Goal: Task Accomplishment & Management: Use online tool/utility

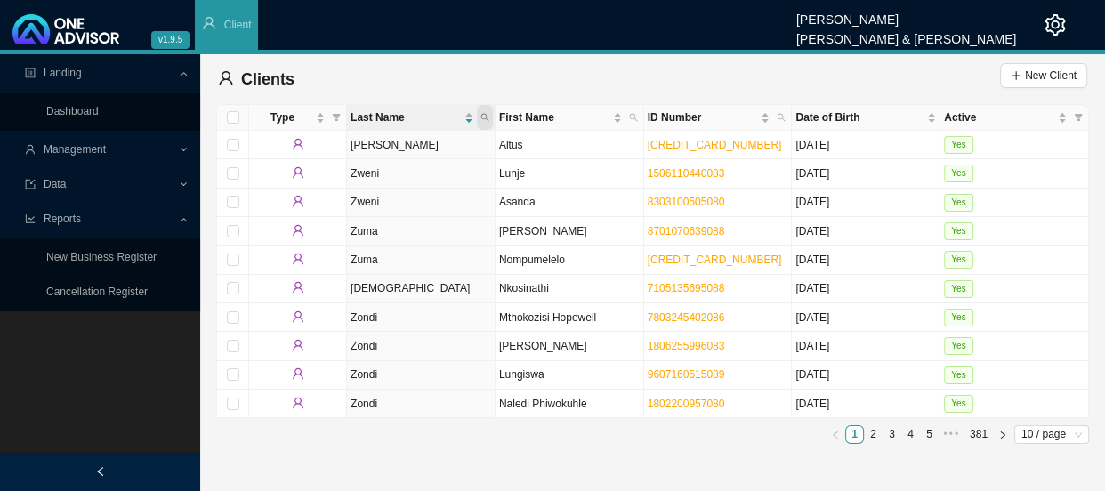
click at [487, 116] on icon "search" at bounding box center [484, 117] width 9 height 9
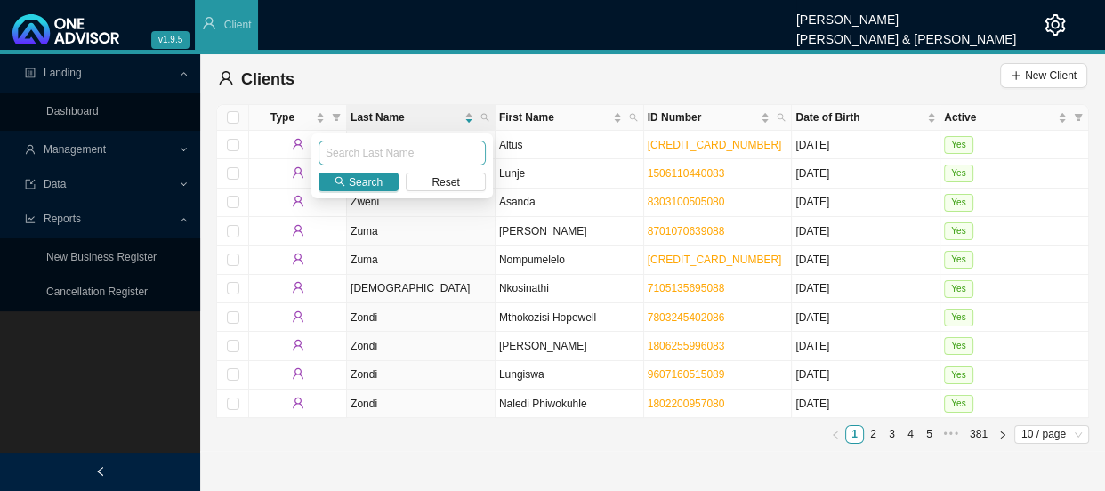
click at [420, 153] on input "text" at bounding box center [401, 153] width 167 height 25
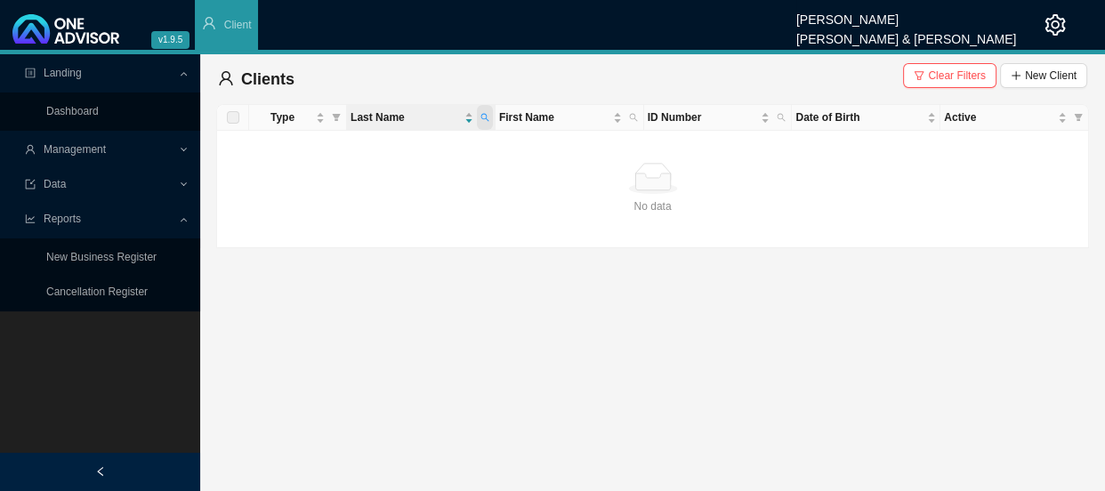
click at [489, 117] on span at bounding box center [485, 117] width 16 height 25
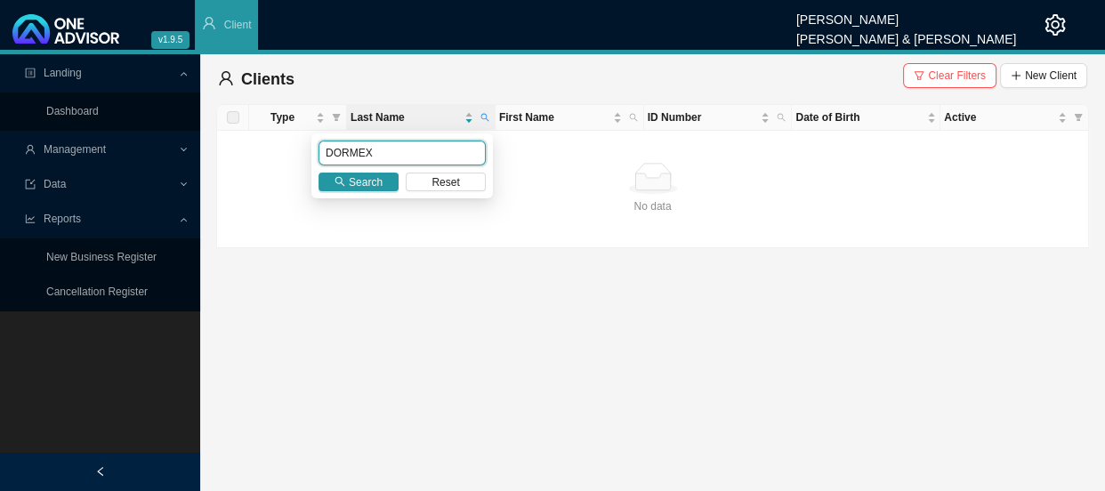
drag, startPoint x: 382, startPoint y: 150, endPoint x: 302, endPoint y: 151, distance: 79.2
click at [302, 151] on body "v1.9.5 [PERSON_NAME] [PERSON_NAME] & [PERSON_NAME] Client Landing Dashboard Man…" at bounding box center [552, 245] width 1105 height 491
type input "TIGHTLINE"
click at [337, 179] on icon "search" at bounding box center [340, 182] width 10 height 10
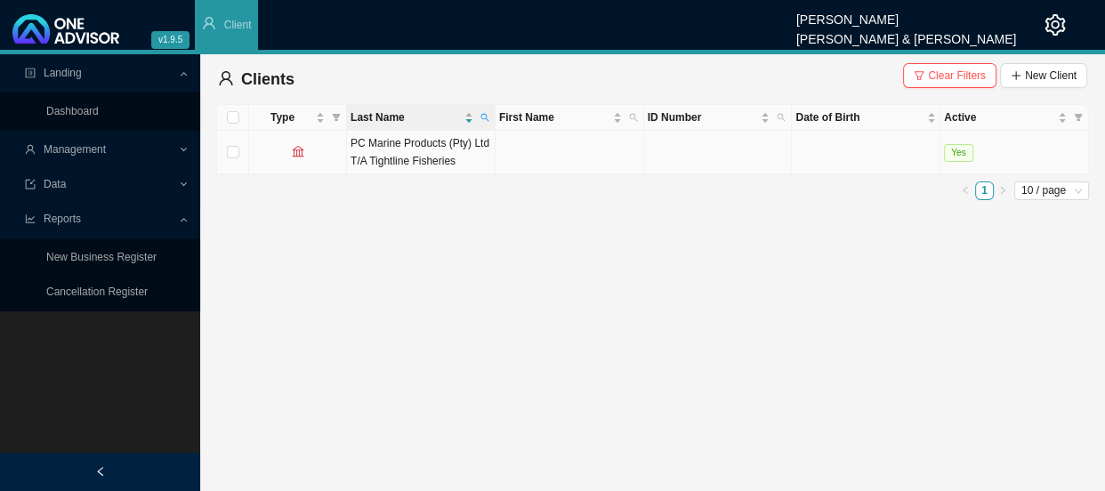
click at [460, 160] on td "PC Marine Products (Pty) Ltd T/A Tightline Fisheries" at bounding box center [421, 153] width 149 height 44
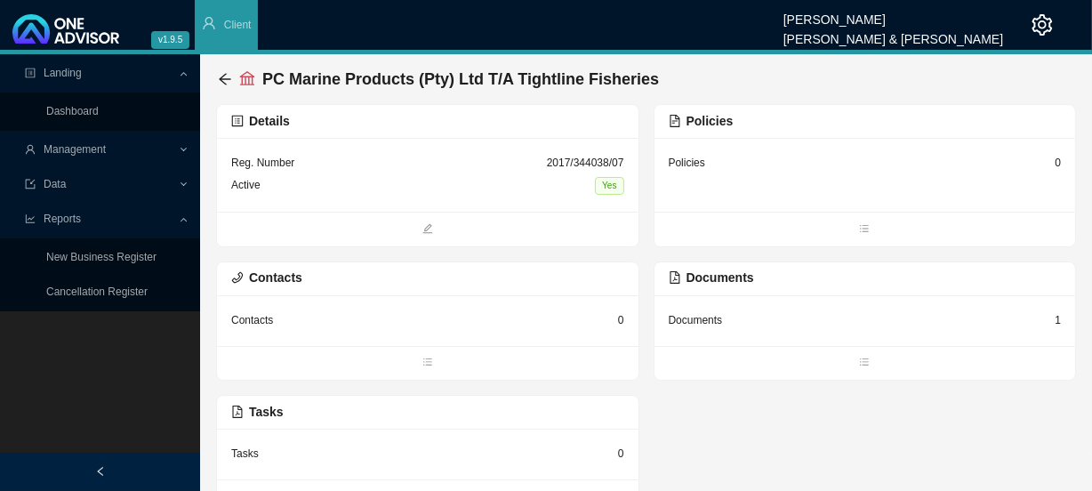
click at [720, 316] on div "Documents" at bounding box center [696, 320] width 54 height 18
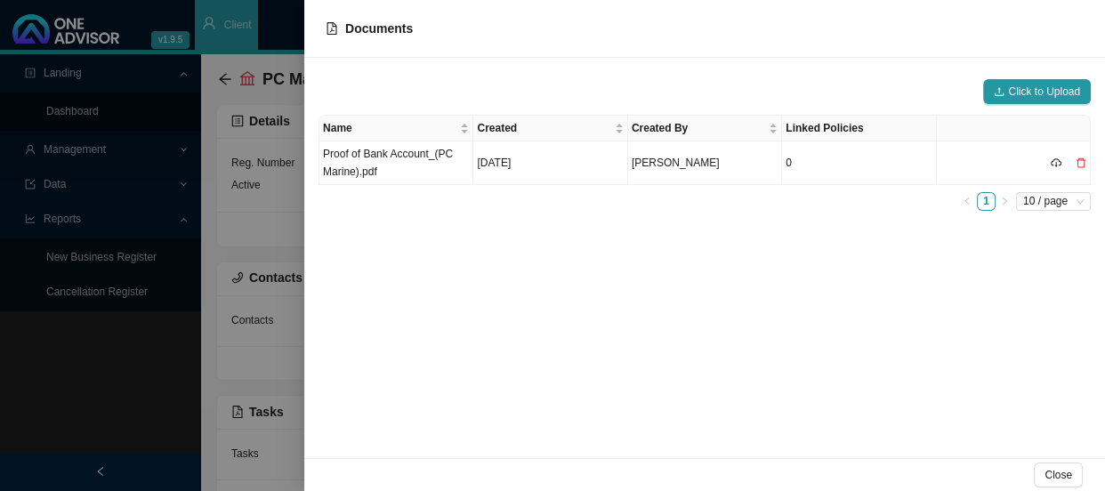
click at [286, 203] on div at bounding box center [552, 245] width 1105 height 491
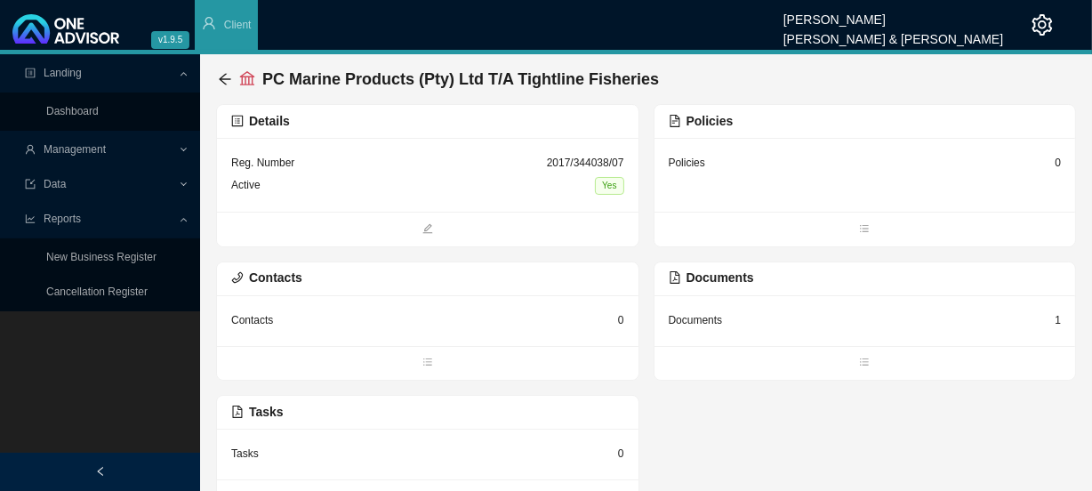
click at [216, 75] on div "PC Marine Products (Pty) Ltd T/A Tightline Fisheries" at bounding box center [646, 79] width 860 height 50
click at [222, 83] on icon "arrow-left" at bounding box center [225, 79] width 14 height 14
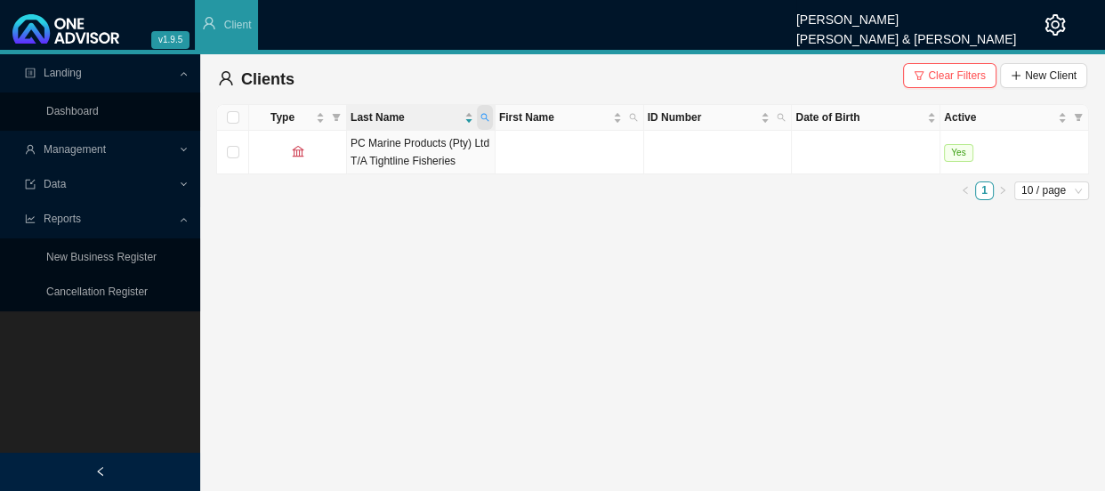
click at [487, 121] on icon "search" at bounding box center [484, 117] width 9 height 9
click at [486, 116] on icon "search" at bounding box center [484, 118] width 8 height 8
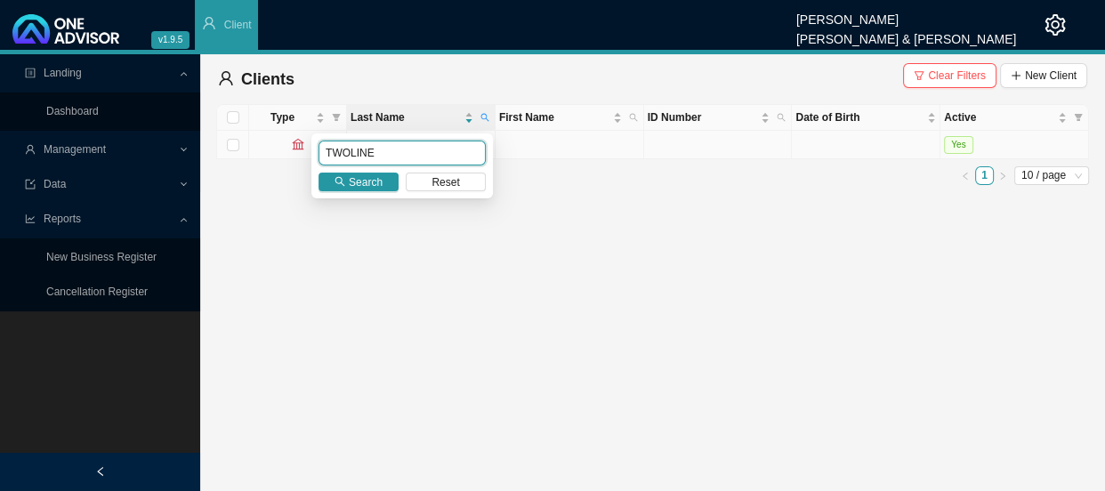
drag, startPoint x: 400, startPoint y: 154, endPoint x: 293, endPoint y: 151, distance: 107.7
click at [293, 151] on body "v1.9.5 [PERSON_NAME] [PERSON_NAME] & [PERSON_NAME] Client Landing Dashboard Man…" at bounding box center [552, 245] width 1105 height 491
type input "dormex fishing"
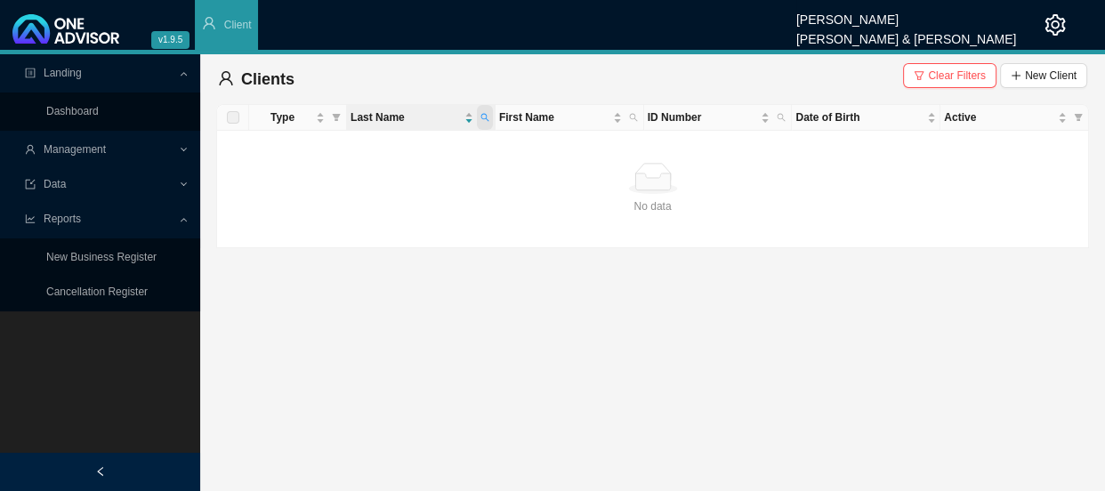
click at [480, 115] on icon "search" at bounding box center [484, 117] width 9 height 9
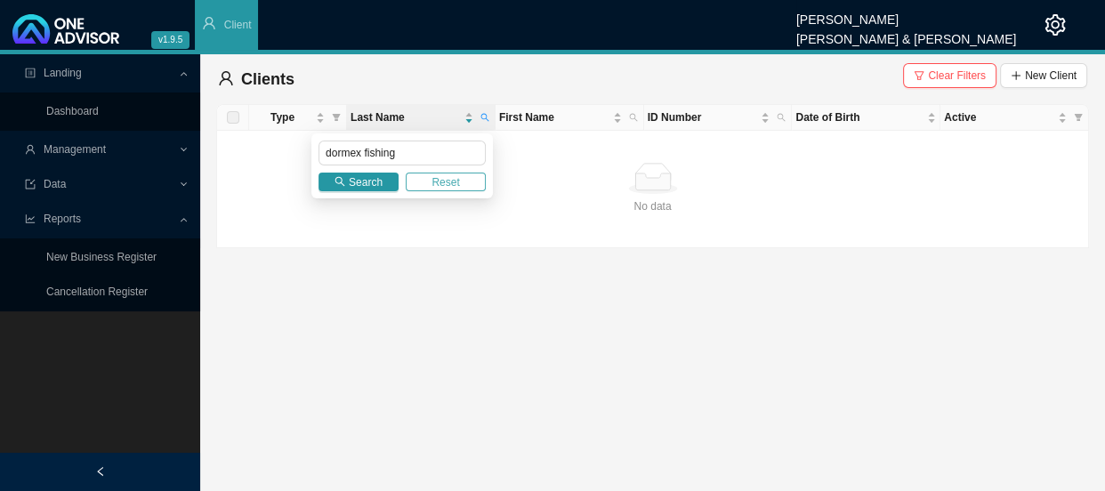
click at [435, 184] on span "Reset" at bounding box center [445, 182] width 28 height 18
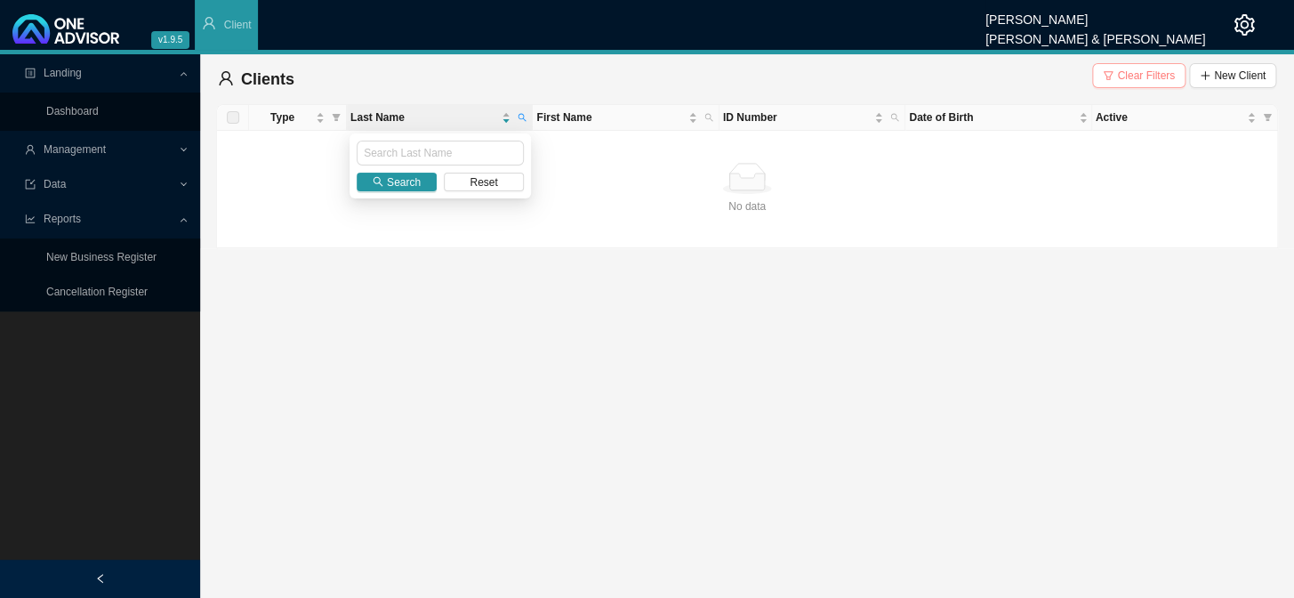
click at [1104, 75] on span "Clear Filters" at bounding box center [1146, 76] width 58 height 18
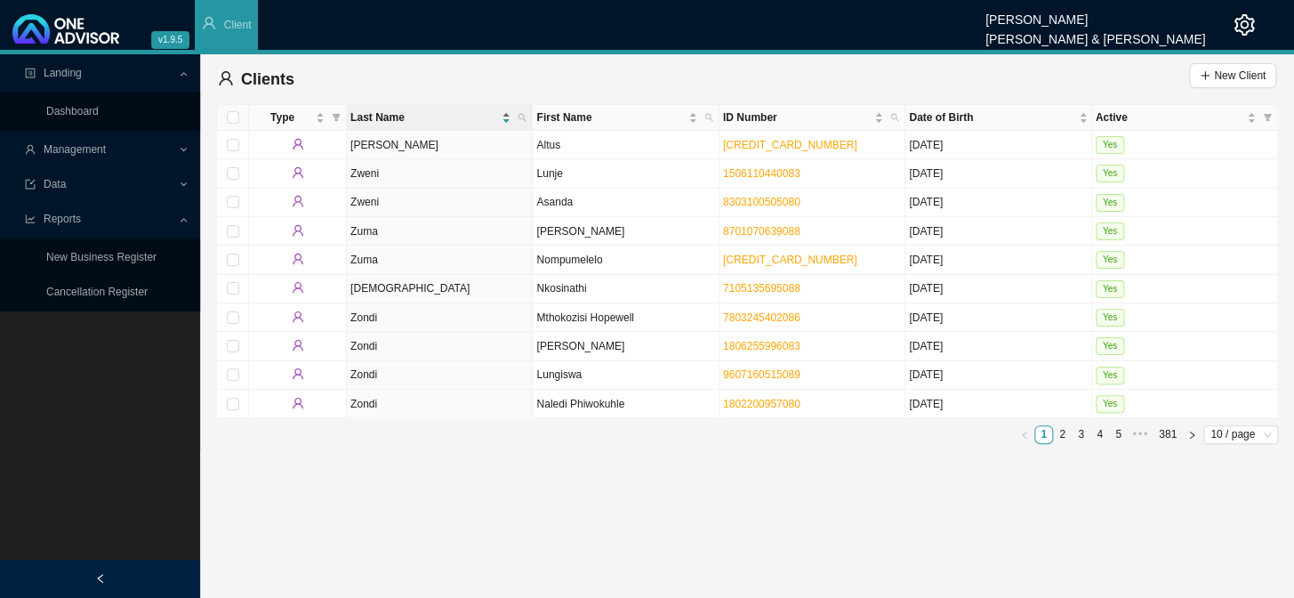
click at [444, 117] on span "Last Name" at bounding box center [424, 118] width 148 height 18
click at [446, 117] on span "Last Name" at bounding box center [424, 118] width 148 height 18
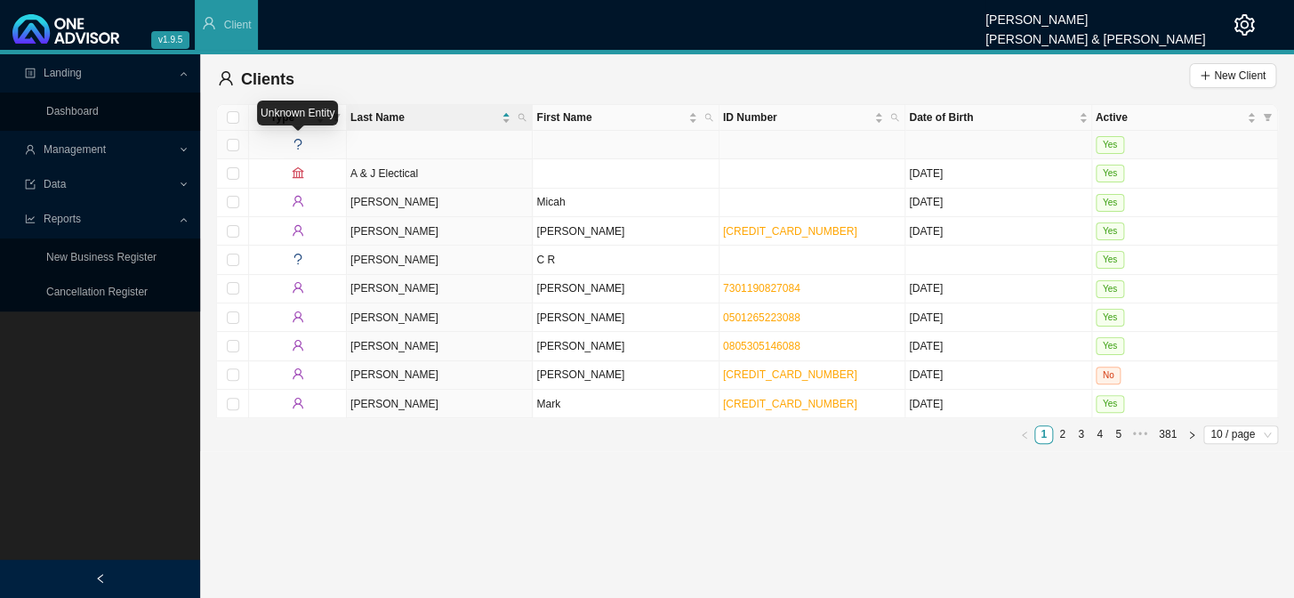
click at [295, 141] on icon "question" at bounding box center [298, 144] width 8 height 11
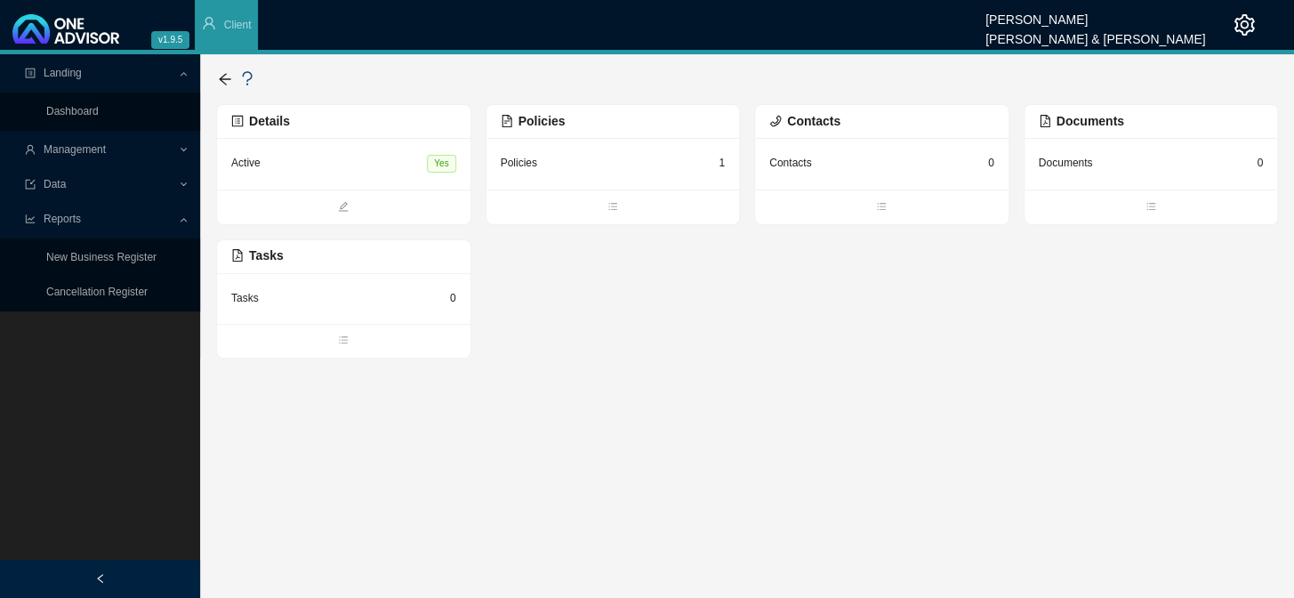
click at [402, 160] on div "Active Yes" at bounding box center [343, 163] width 225 height 23
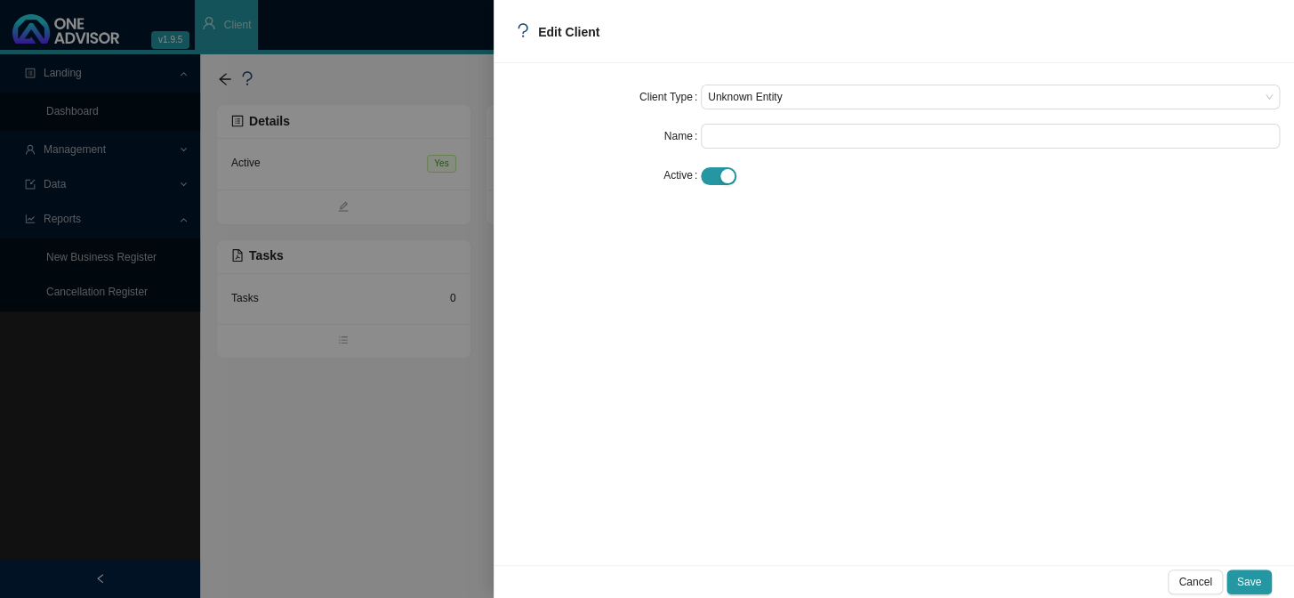
click at [445, 240] on div at bounding box center [647, 299] width 1294 height 598
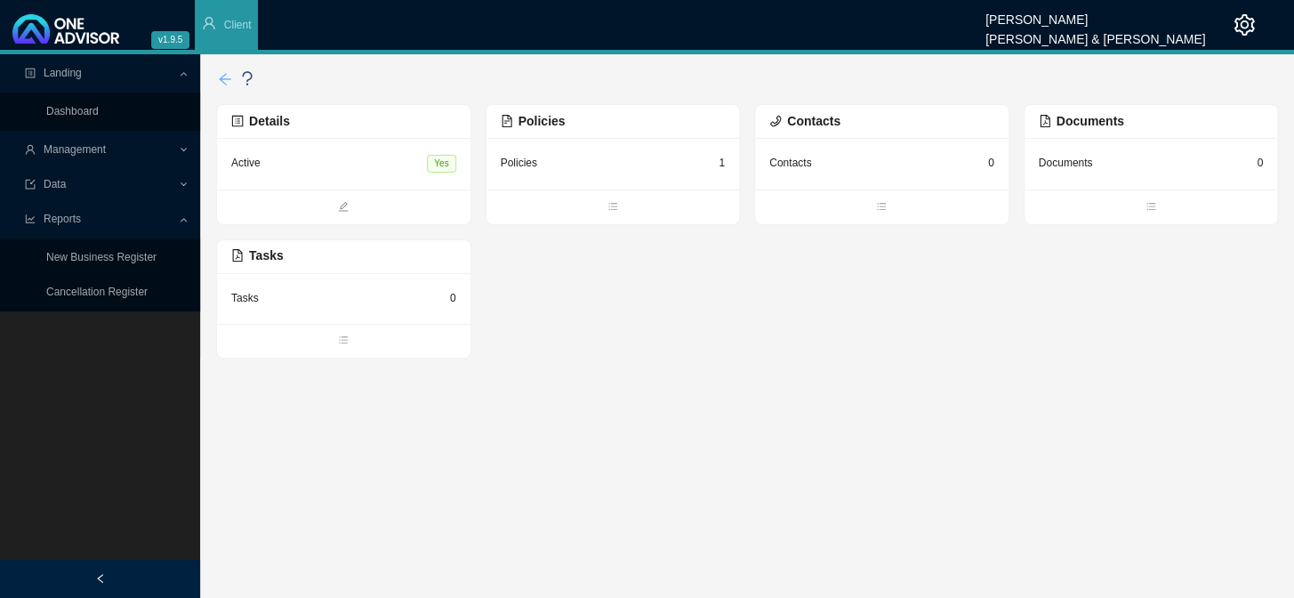
click at [227, 78] on icon "arrow-left" at bounding box center [225, 79] width 14 height 14
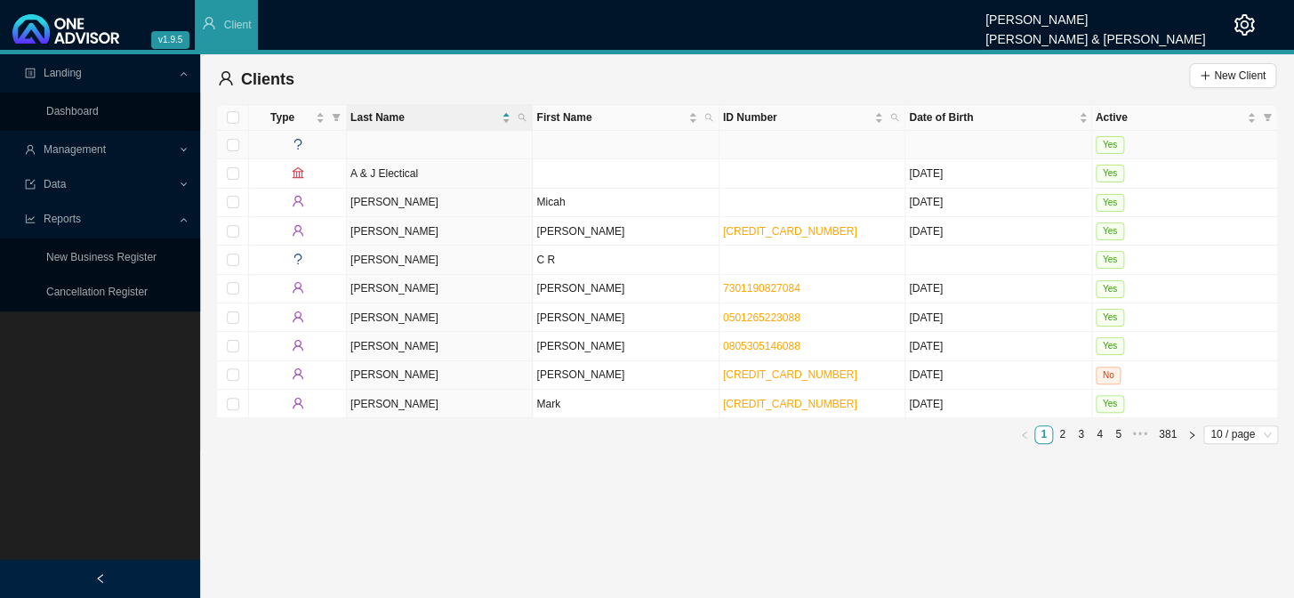
click at [374, 149] on td at bounding box center [440, 145] width 186 height 28
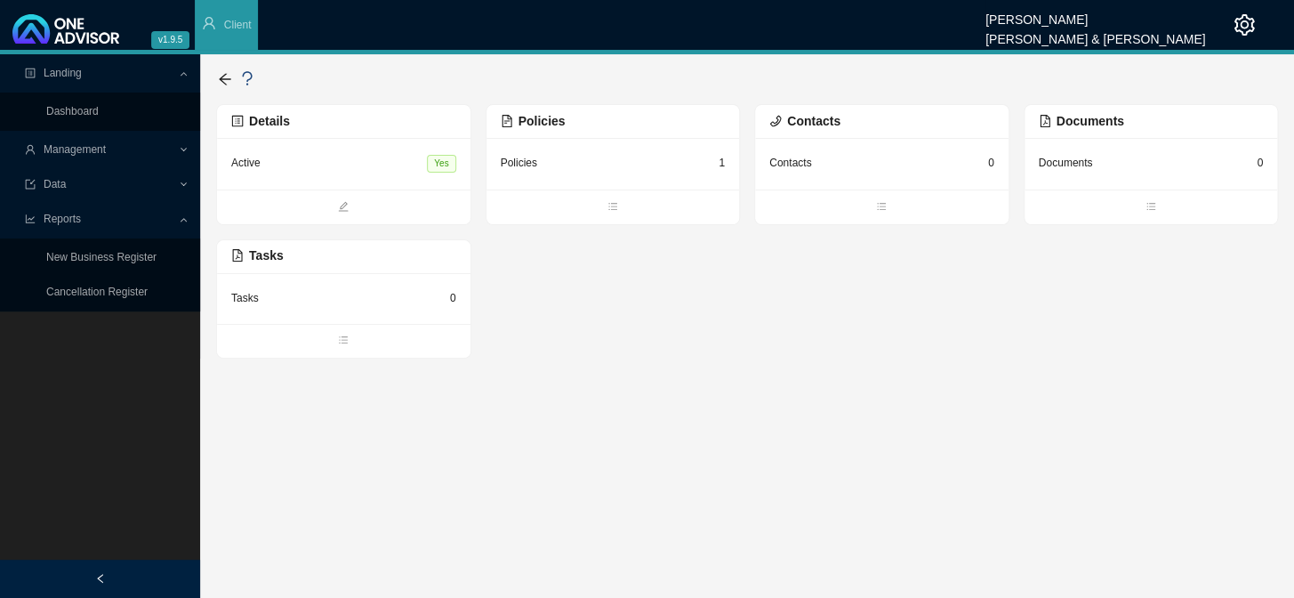
click at [620, 165] on div "Policies 1" at bounding box center [613, 163] width 225 height 22
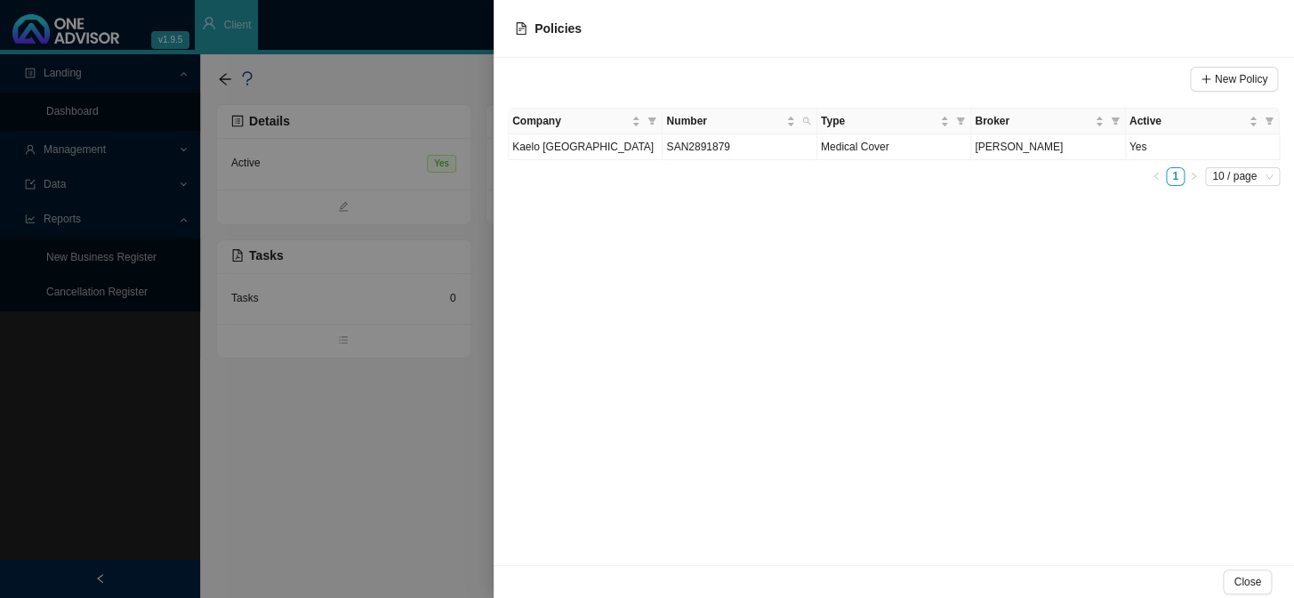
click at [501, 205] on div "New Policy Company Number Type Broker Active Kaelo [GEOGRAPHIC_DATA] SAN2891879…" at bounding box center [894, 311] width 800 height 507
click at [222, 75] on div at bounding box center [647, 299] width 1294 height 598
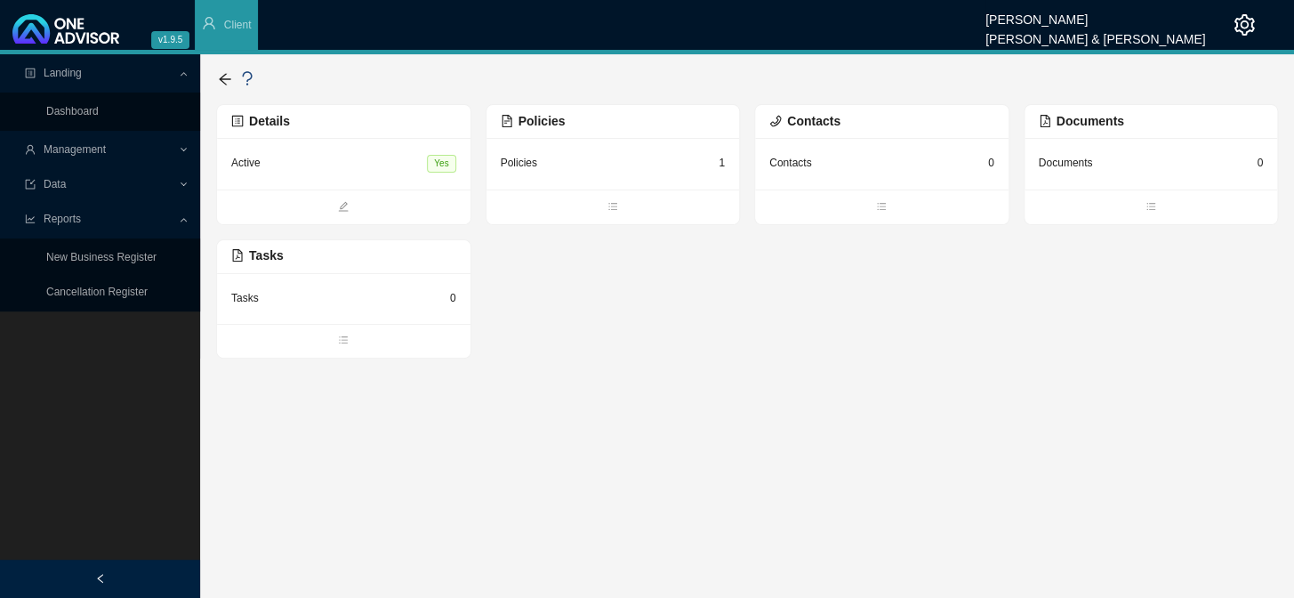
click at [222, 75] on icon "arrow-left" at bounding box center [225, 79] width 14 height 14
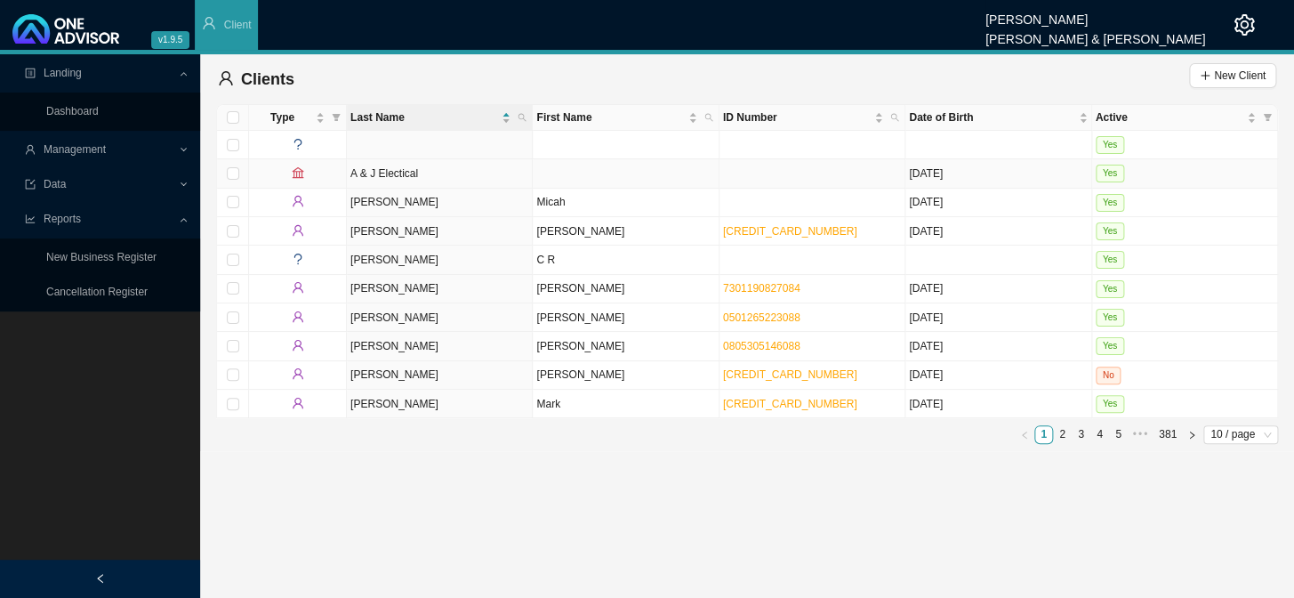
click at [418, 174] on td "A & J Electical" at bounding box center [440, 173] width 186 height 28
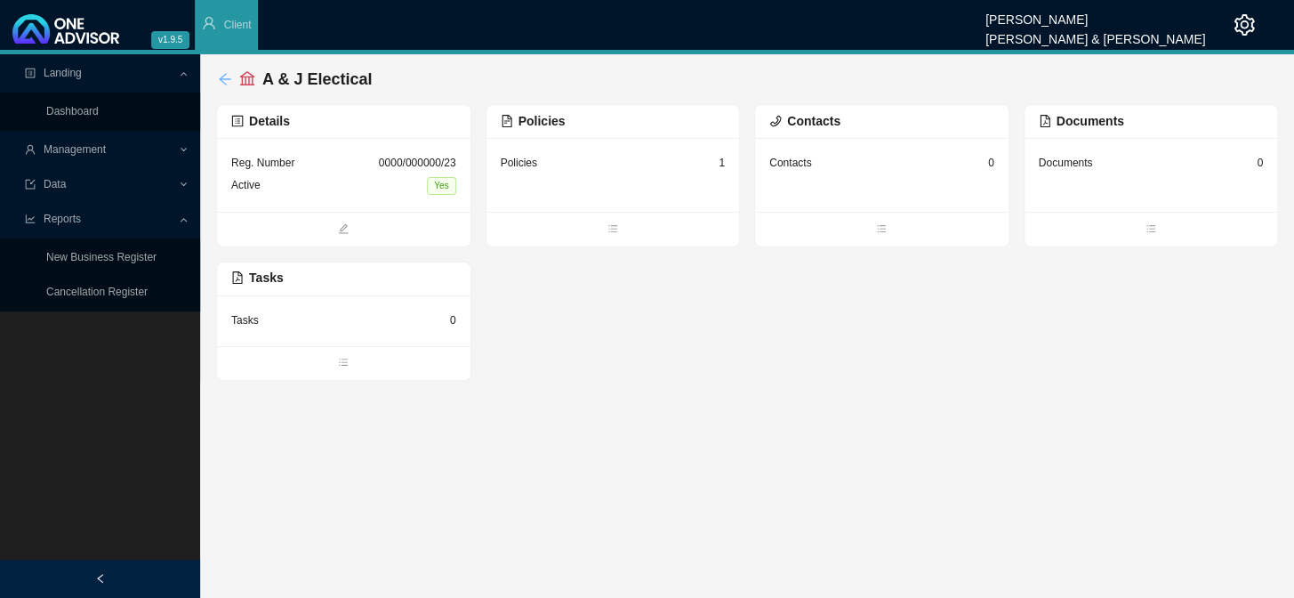
click at [228, 76] on icon "arrow-left" at bounding box center [225, 79] width 14 height 14
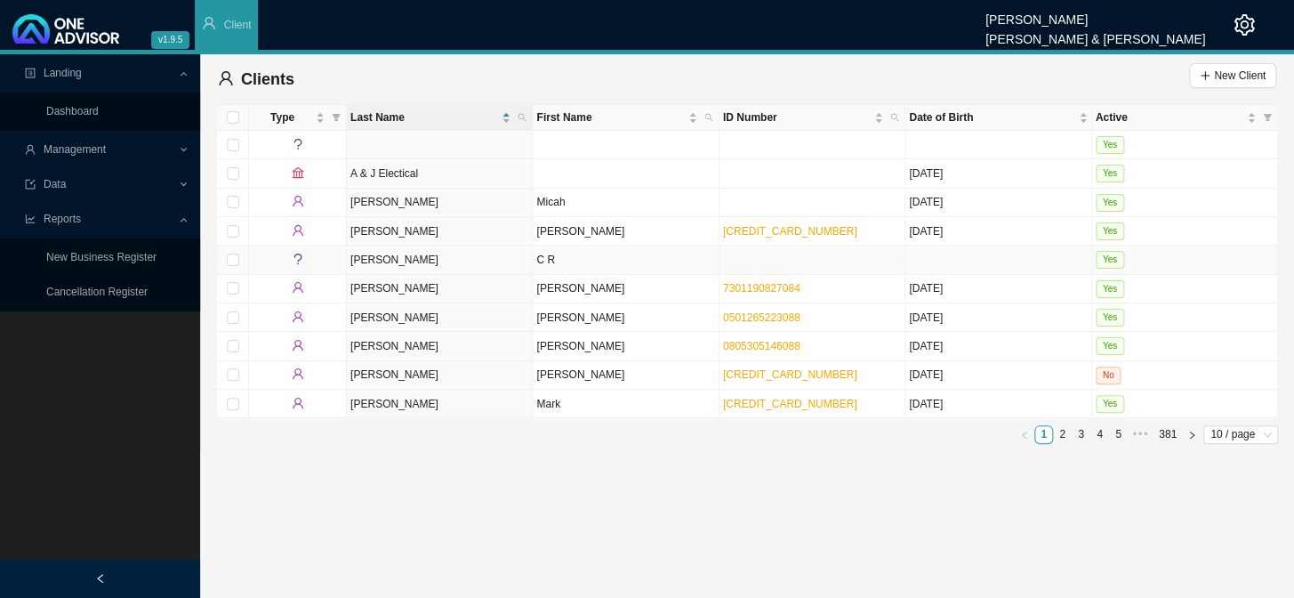
click at [548, 265] on td "C R" at bounding box center [626, 259] width 186 height 28
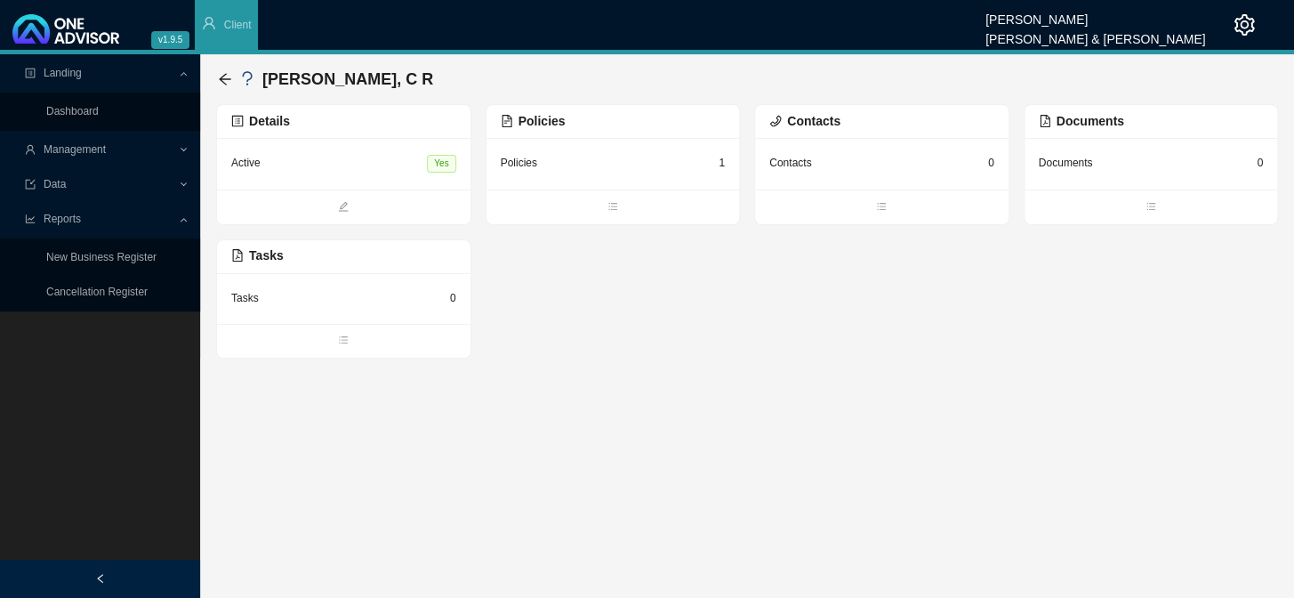
click at [575, 159] on div "Policies 1" at bounding box center [613, 163] width 225 height 22
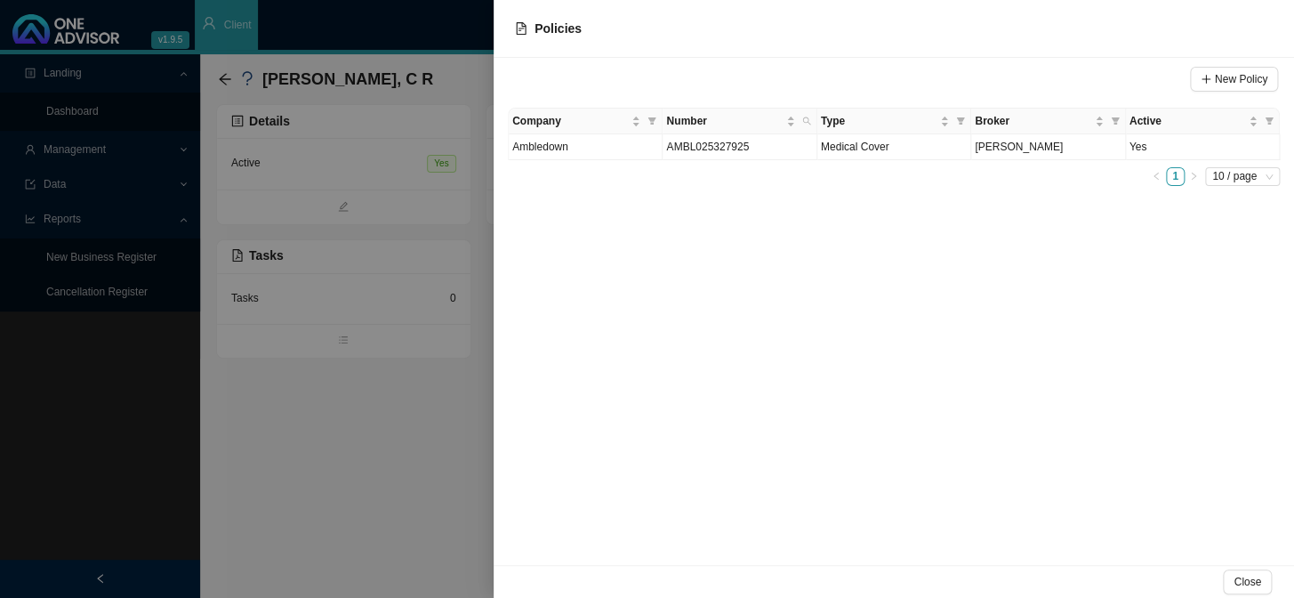
click at [408, 197] on div at bounding box center [647, 299] width 1294 height 598
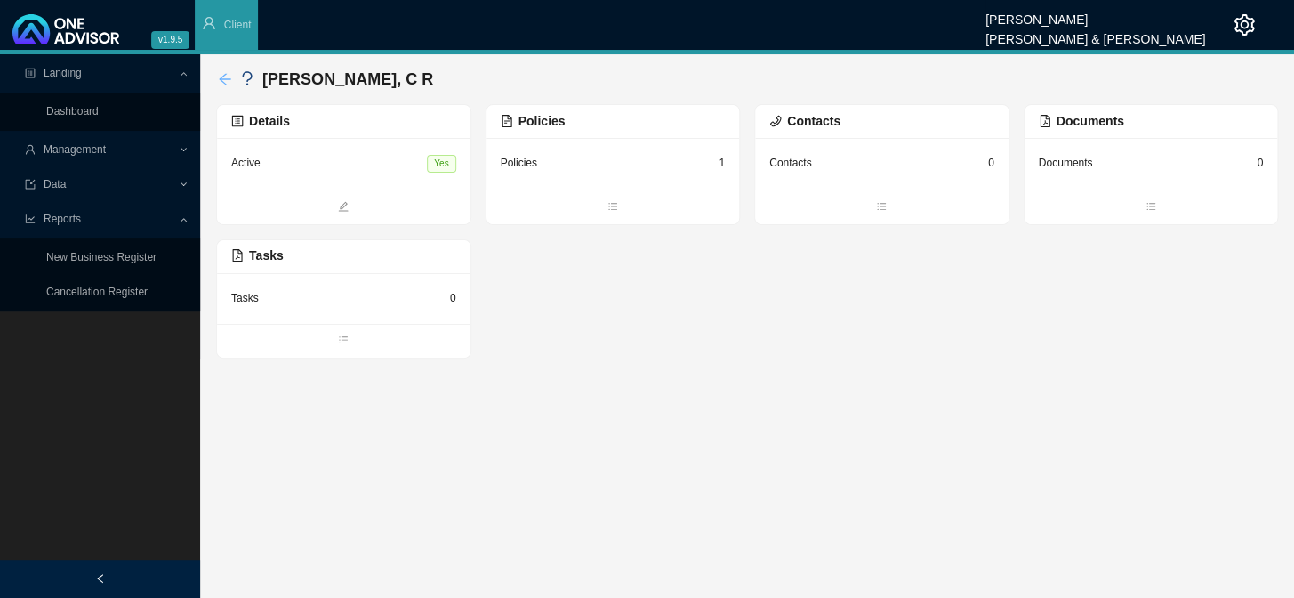
click at [229, 73] on icon "arrow-left" at bounding box center [225, 79] width 14 height 14
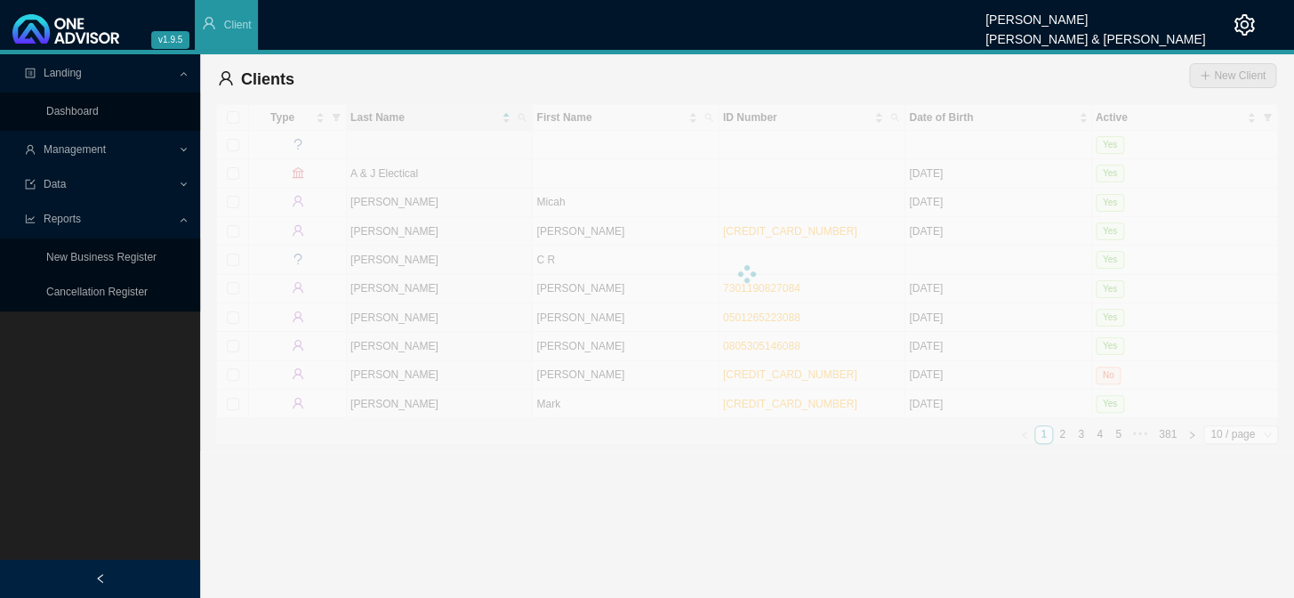
click at [68, 147] on span "Management" at bounding box center [75, 149] width 62 height 12
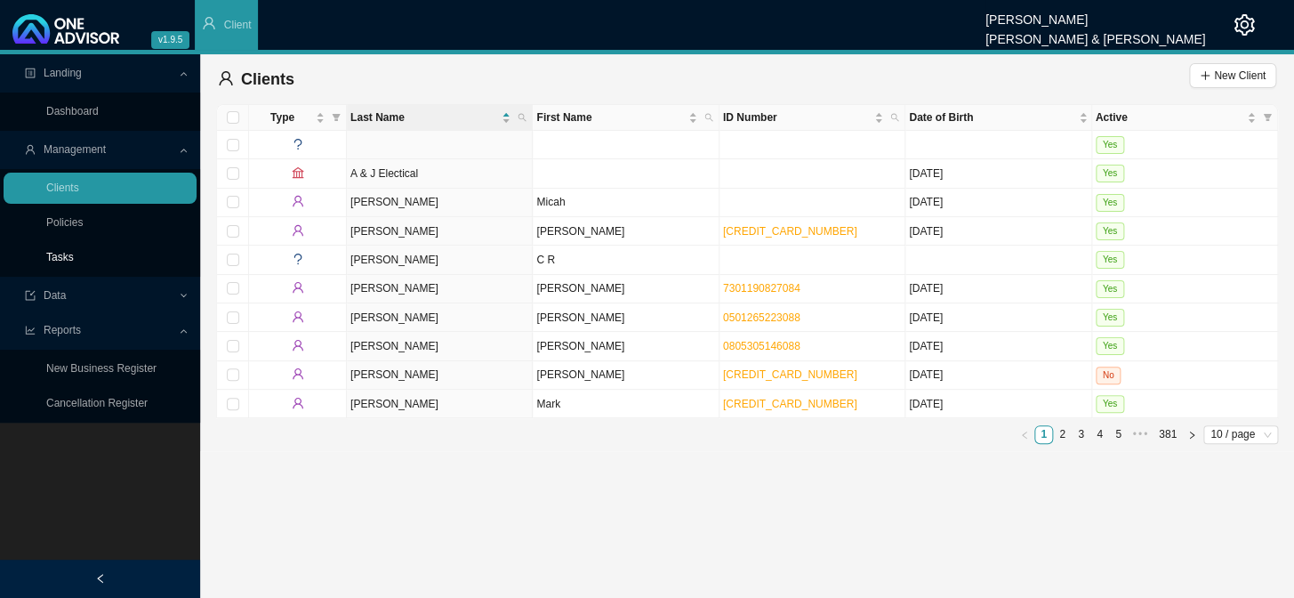
click at [62, 258] on link "Tasks" at bounding box center [60, 257] width 28 height 12
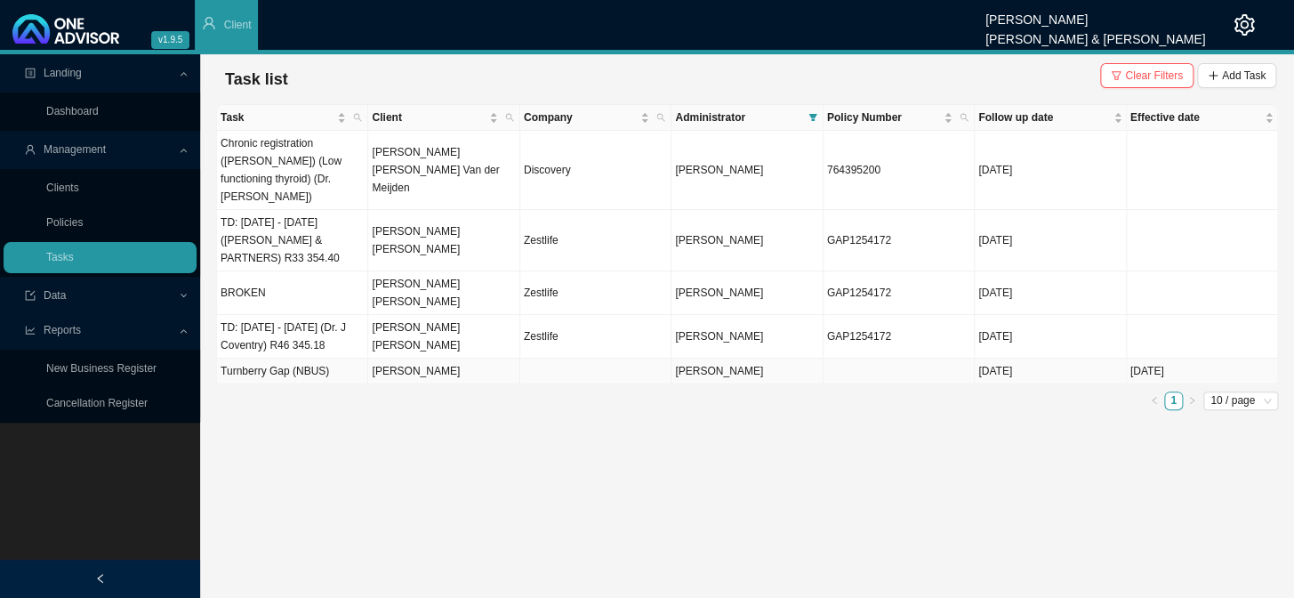
click at [398, 358] on td "[PERSON_NAME]" at bounding box center [443, 371] width 151 height 26
click at [401, 358] on td "[PERSON_NAME]" at bounding box center [443, 371] width 151 height 26
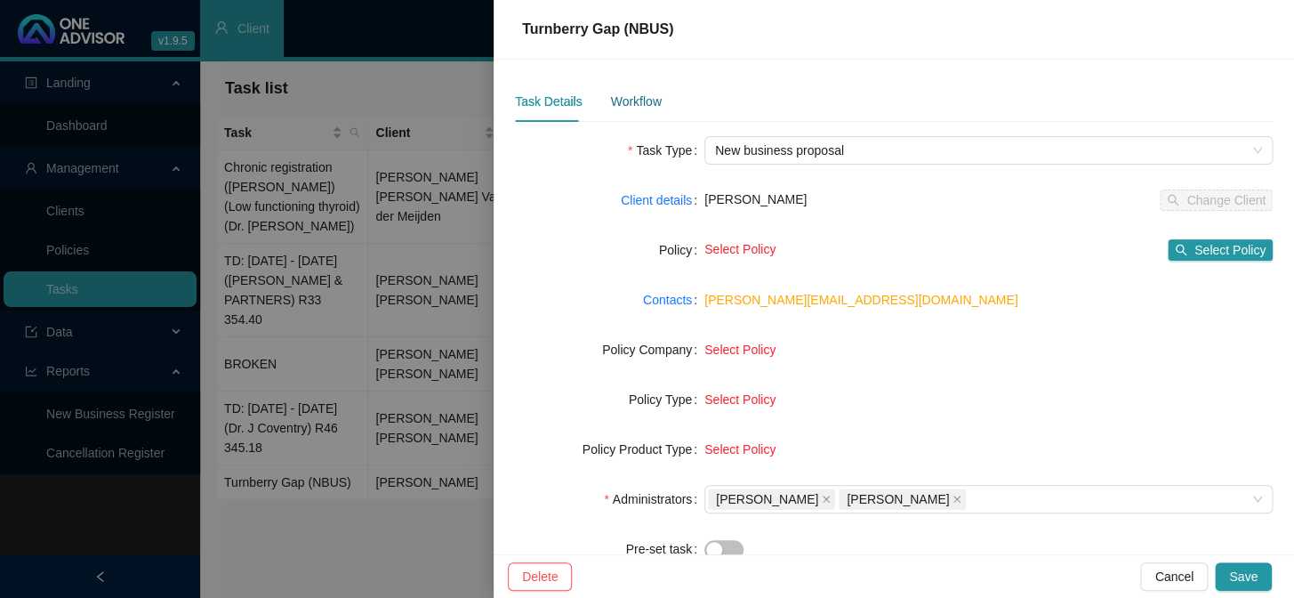
click at [640, 104] on div "Workflow" at bounding box center [635, 102] width 51 height 20
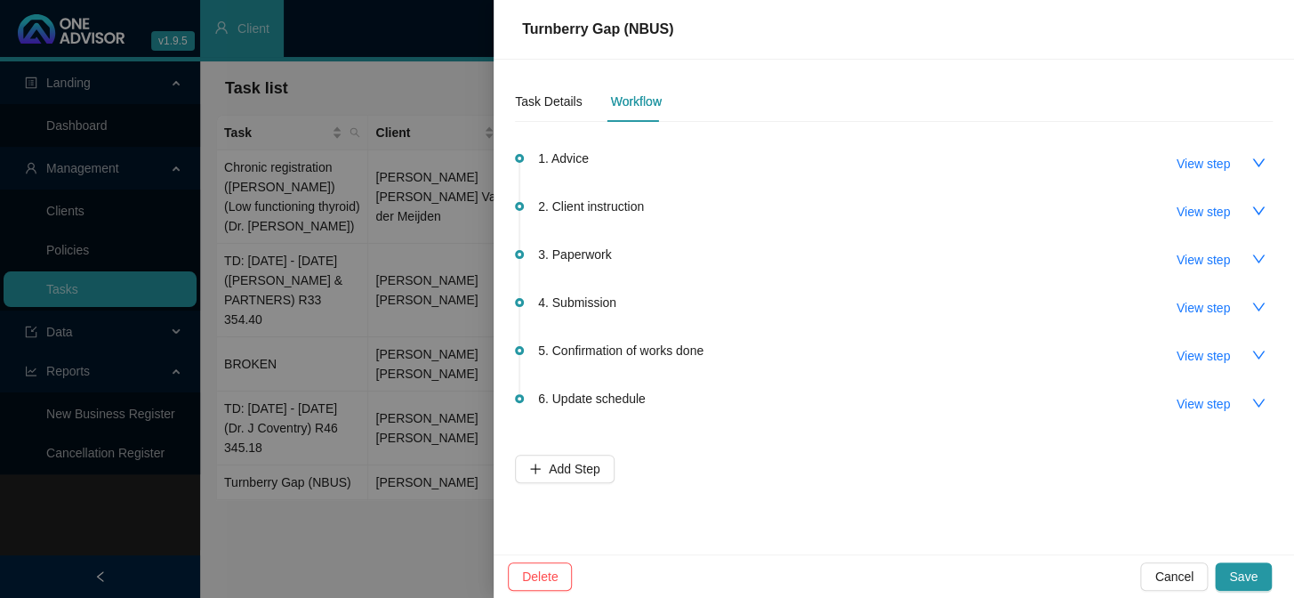
click at [643, 308] on div "4. Submission View step" at bounding box center [905, 307] width 735 height 30
click at [1104, 311] on span "View step" at bounding box center [1203, 308] width 53 height 20
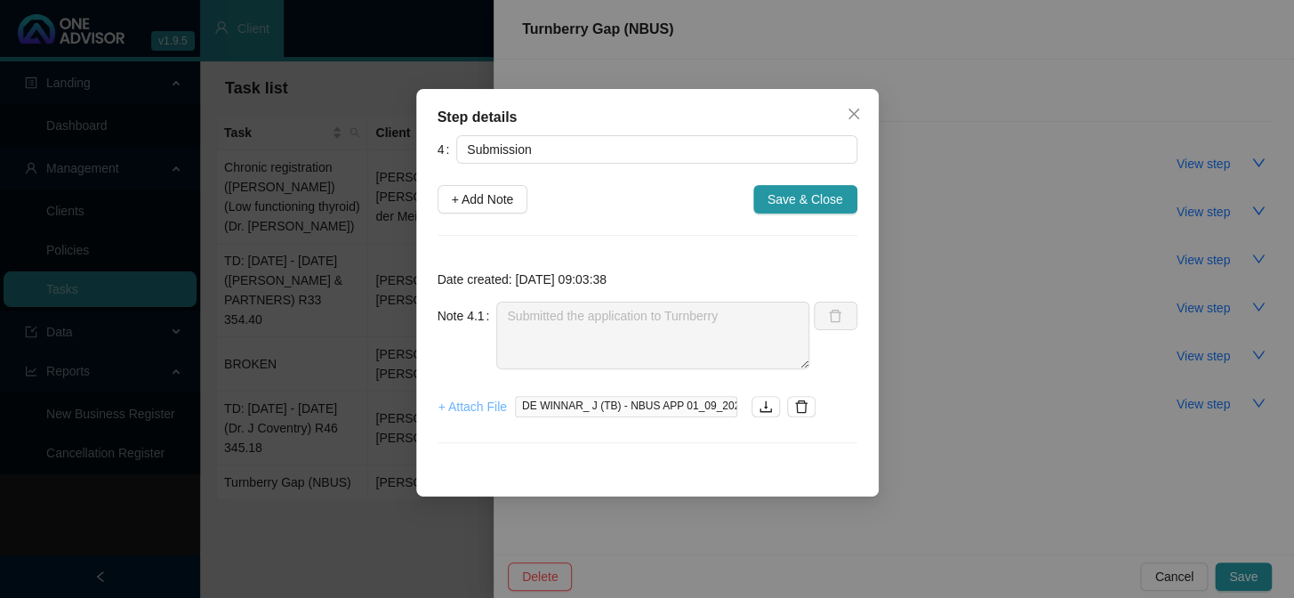
click at [476, 409] on span "+ Attach File" at bounding box center [472, 407] width 68 height 20
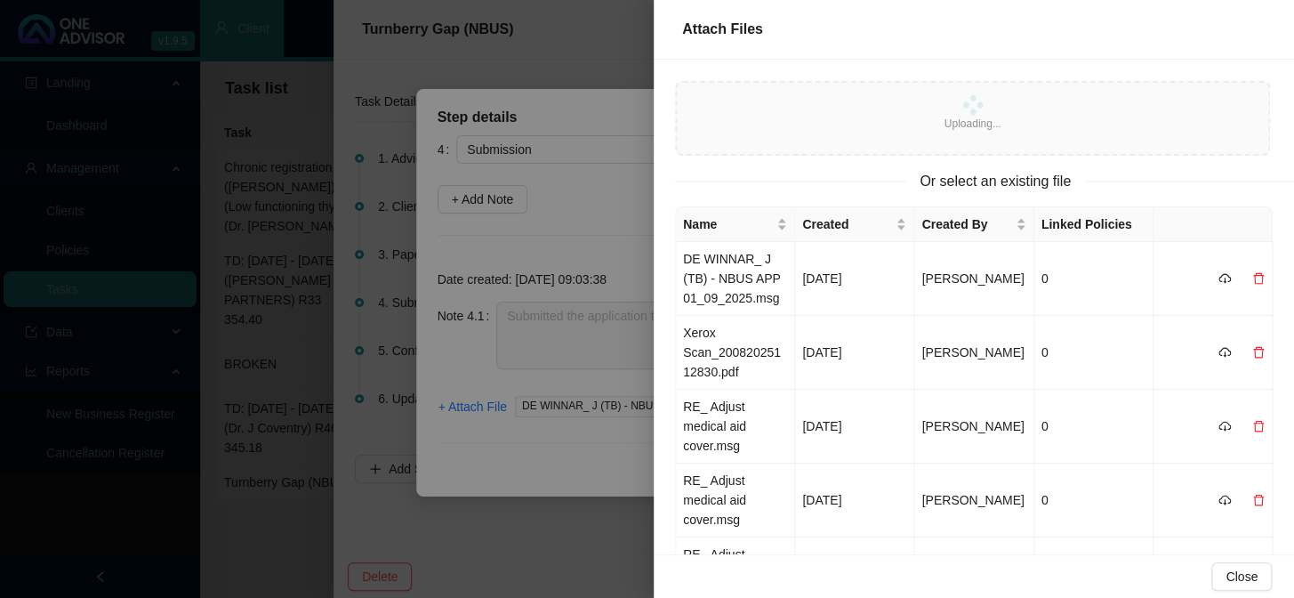
click at [630, 210] on div at bounding box center [647, 299] width 1294 height 598
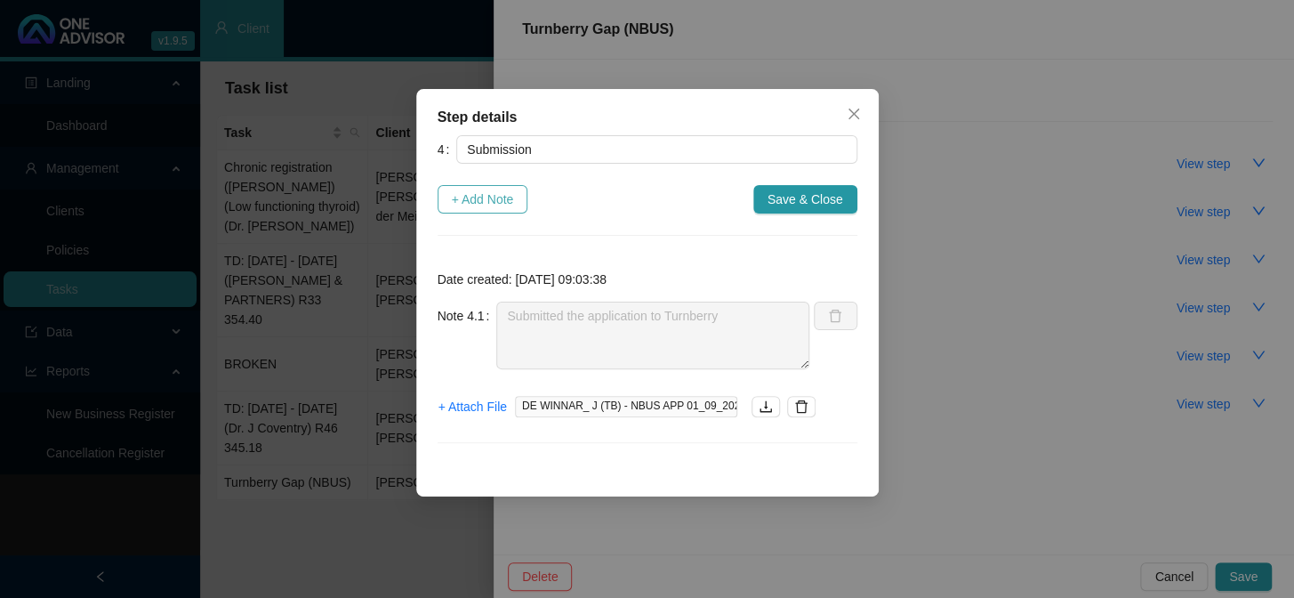
click at [476, 198] on span "+ Add Note" at bounding box center [483, 199] width 62 height 20
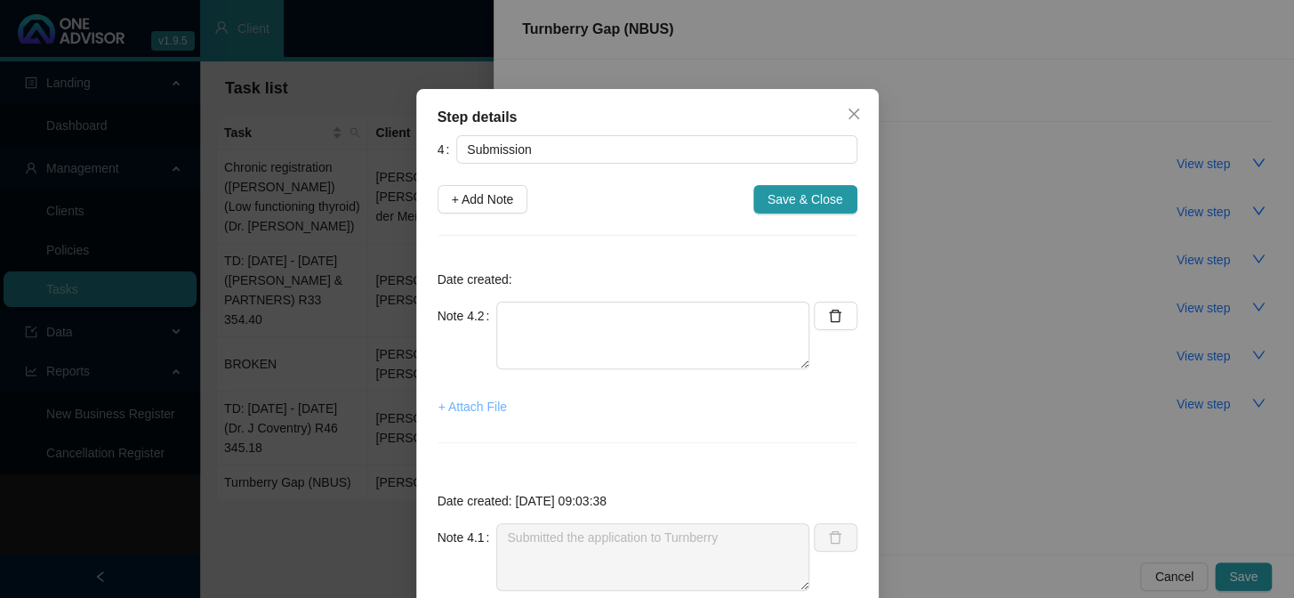
click at [497, 409] on span "+ Attach File" at bounding box center [472, 407] width 68 height 20
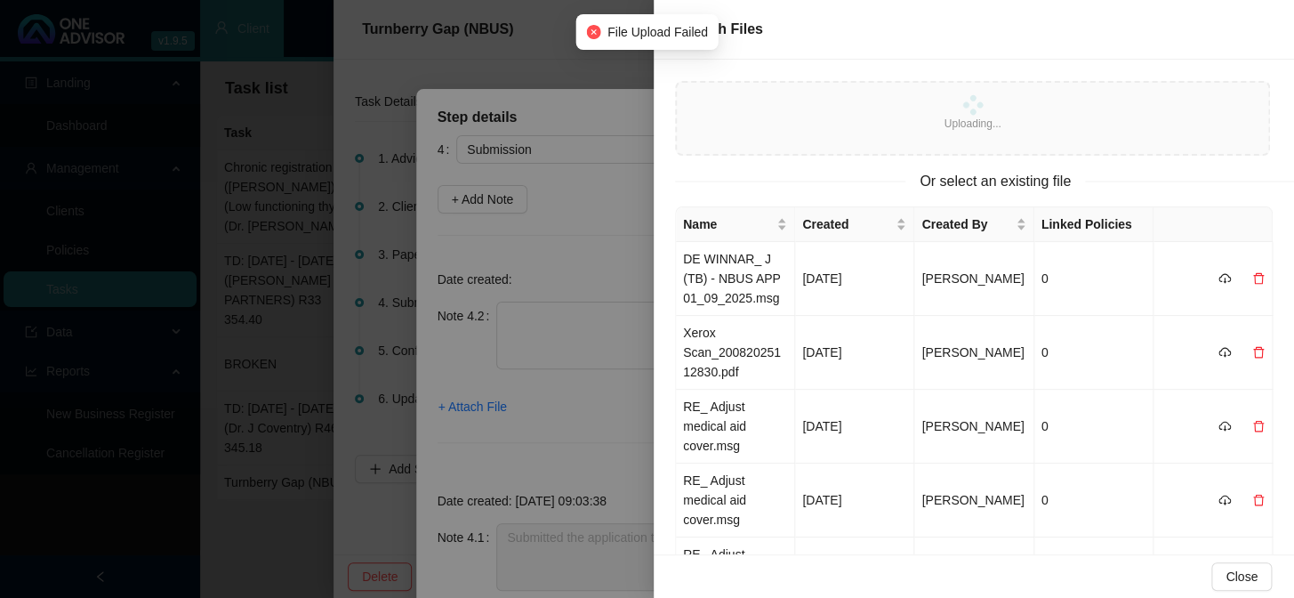
click at [559, 256] on div at bounding box center [647, 299] width 1294 height 598
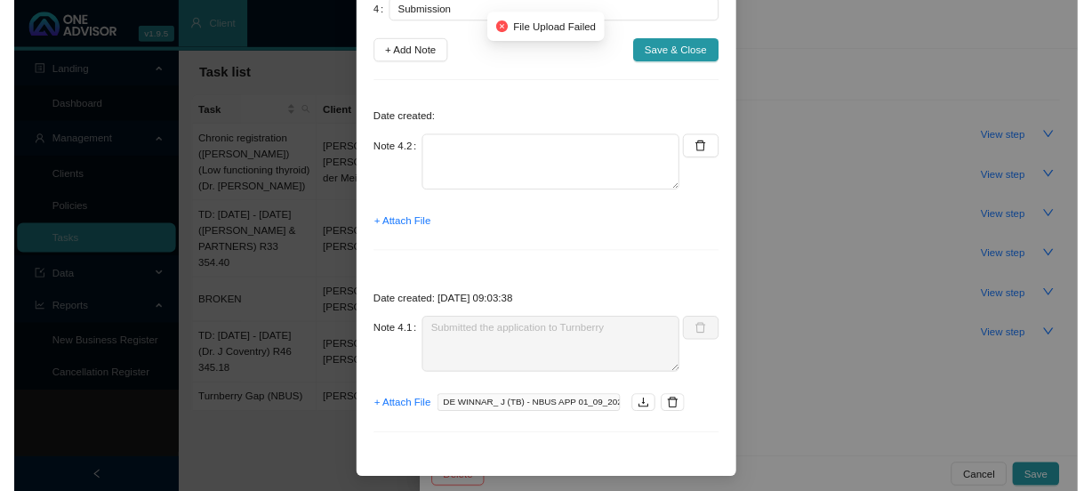
scroll to position [141, 0]
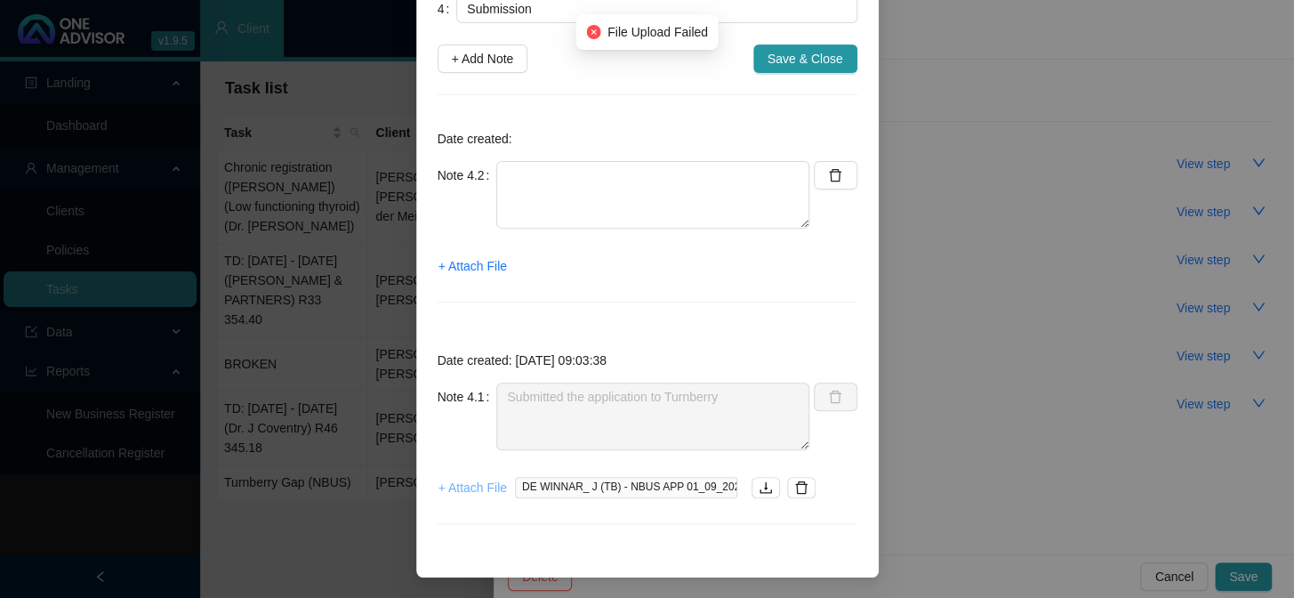
click at [462, 484] on span "+ Attach File" at bounding box center [472, 488] width 68 height 20
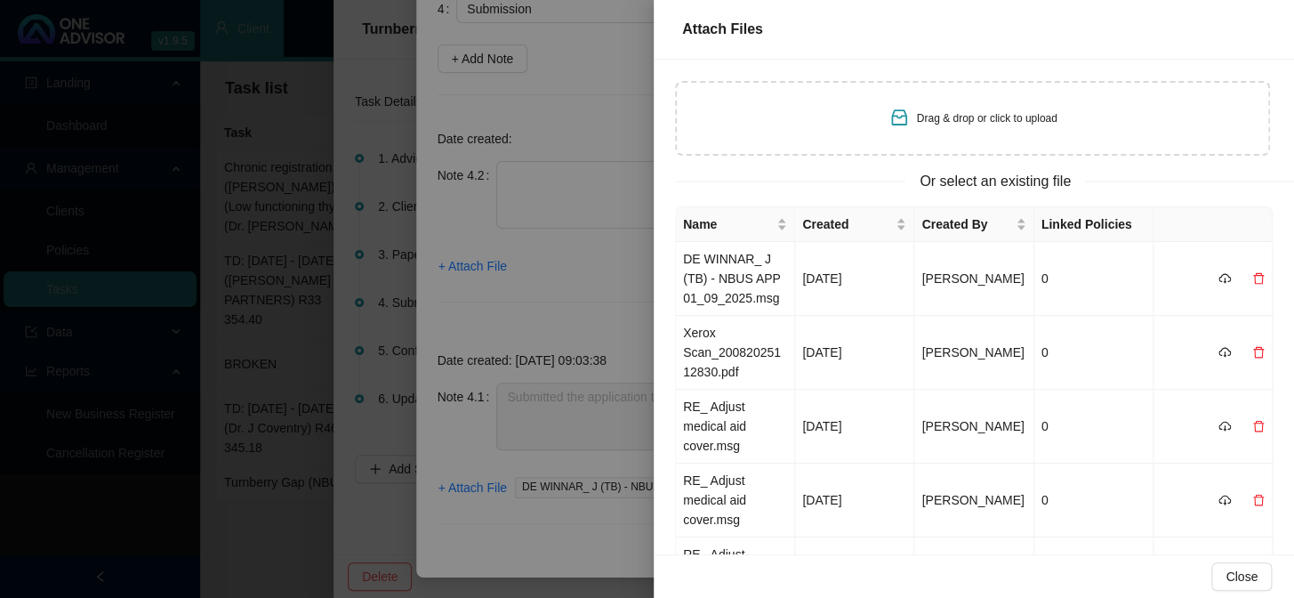
click at [965, 106] on div "Drag & drop or click to upload" at bounding box center [973, 118] width 169 height 25
type input "C:\fakepath\Turnberry Correspondence Received_ DE WINNAR_ J (TB) - NBUS APP 01_…"
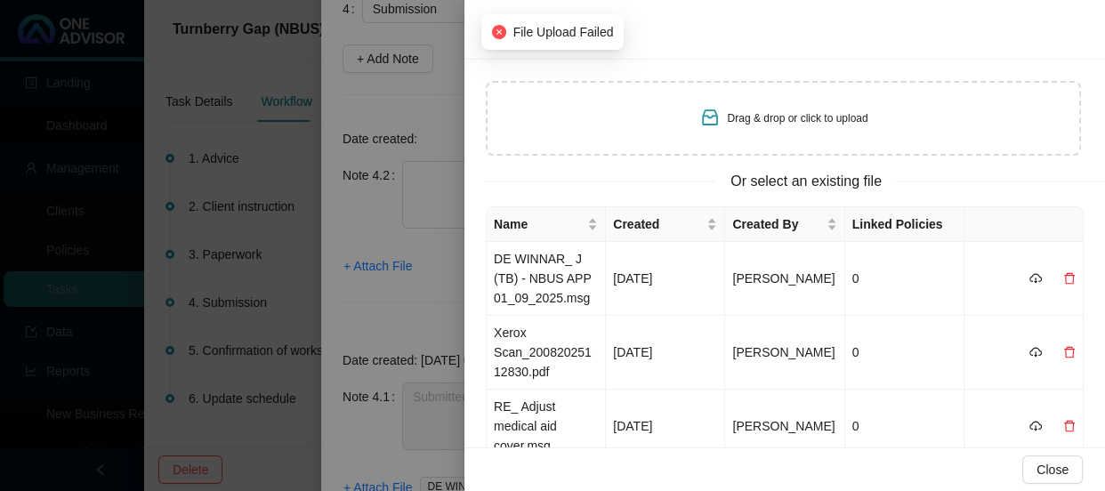
click at [434, 284] on div at bounding box center [552, 245] width 1105 height 491
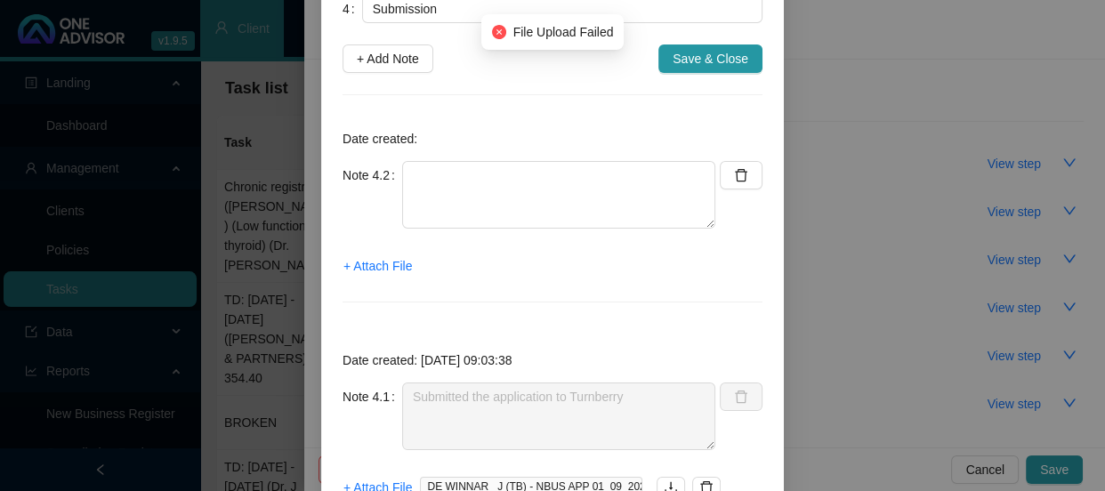
click at [880, 109] on div "Step details 4 Submission + Add Note Save & Close Date created: Note 4.2 + Atta…" at bounding box center [552, 245] width 1105 height 491
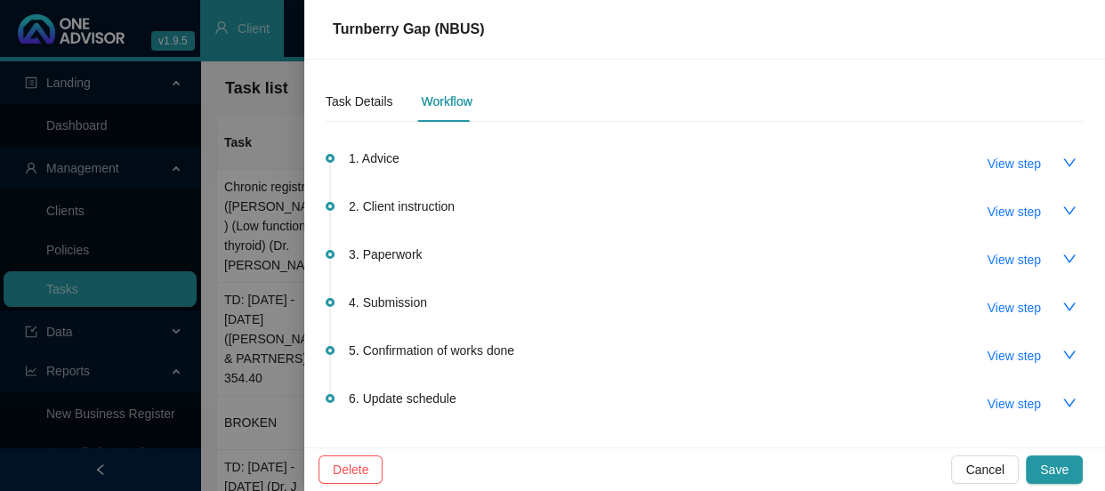
click at [259, 201] on div at bounding box center [552, 245] width 1105 height 491
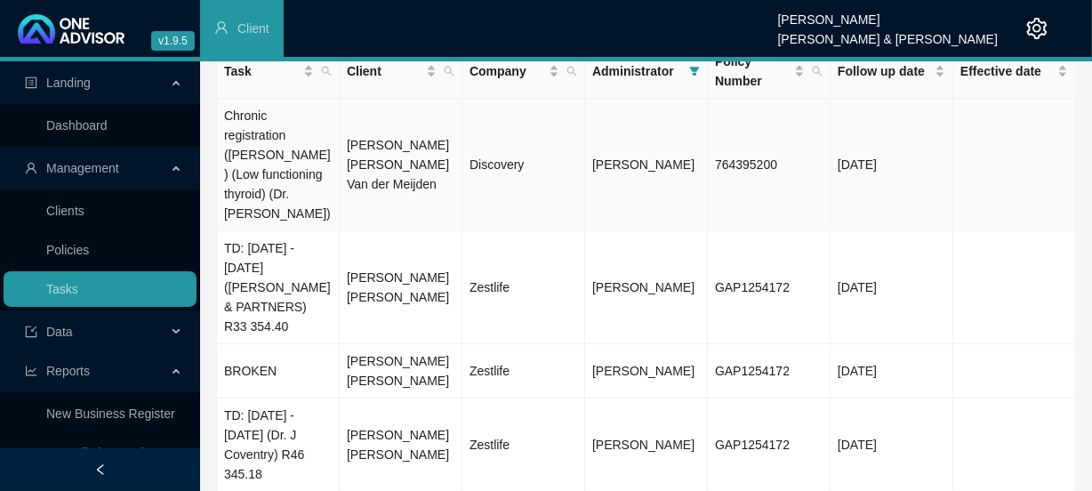
scroll to position [156, 0]
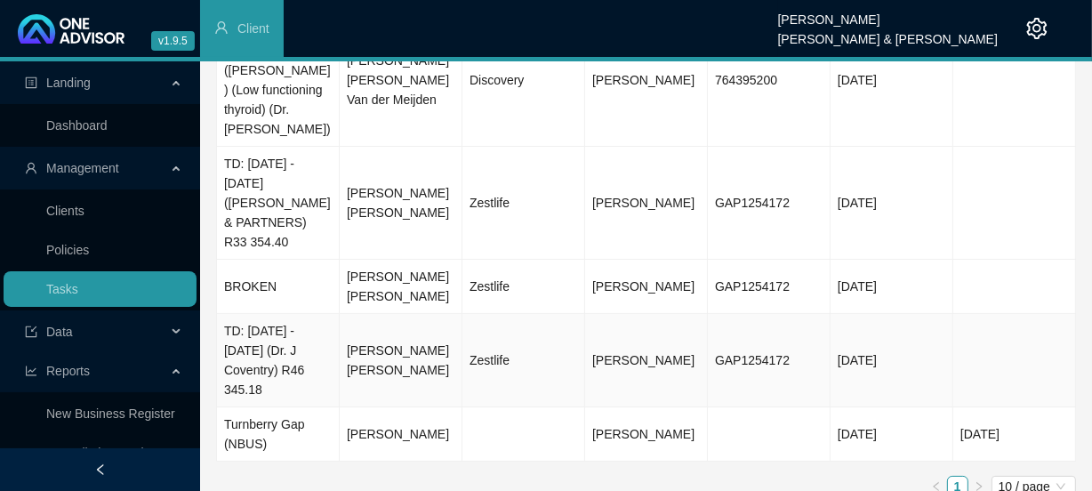
click at [366, 319] on td "[PERSON_NAME] [PERSON_NAME]" at bounding box center [401, 360] width 123 height 93
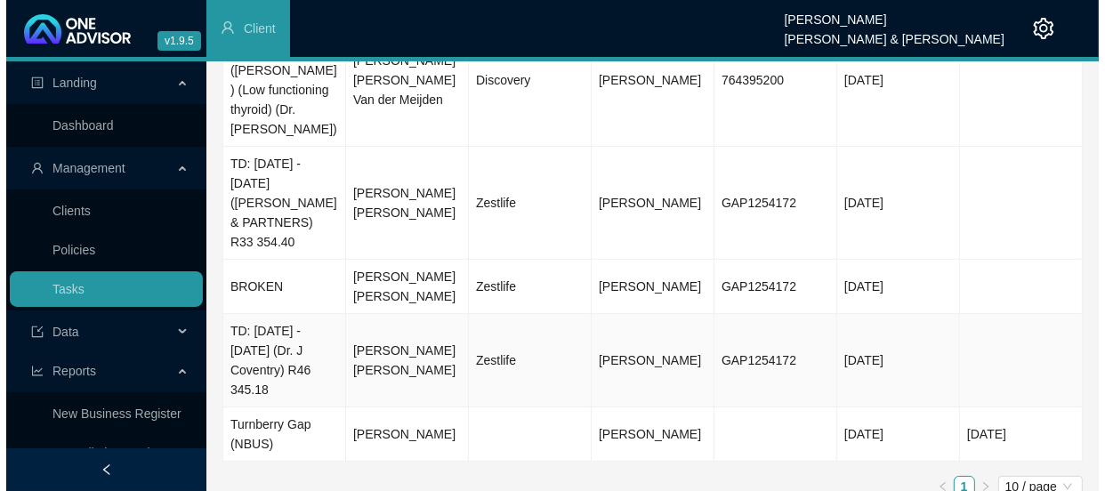
scroll to position [0, 0]
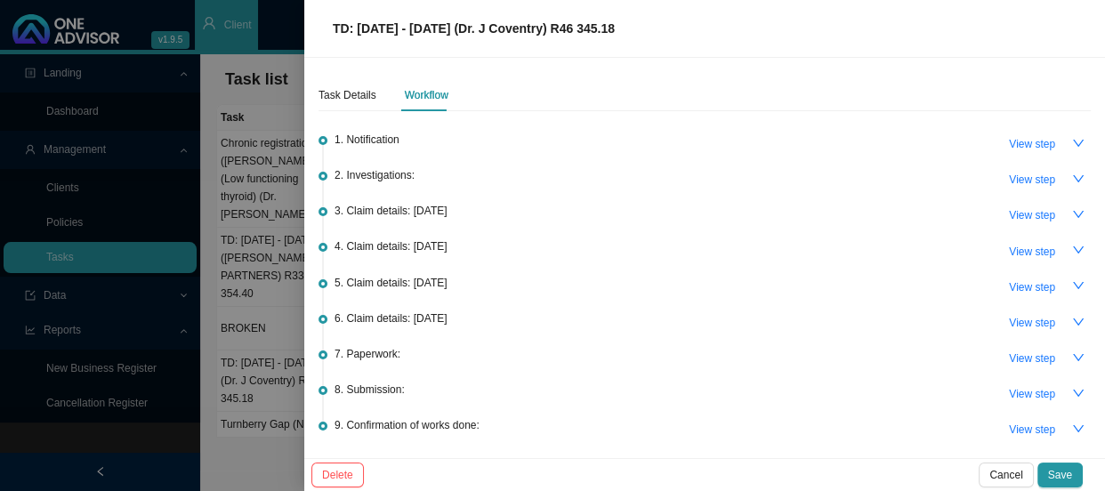
click at [399, 357] on div "7. Paperwork: View step" at bounding box center [712, 357] width 756 height 27
click at [1024, 356] on span "View step" at bounding box center [1032, 359] width 46 height 18
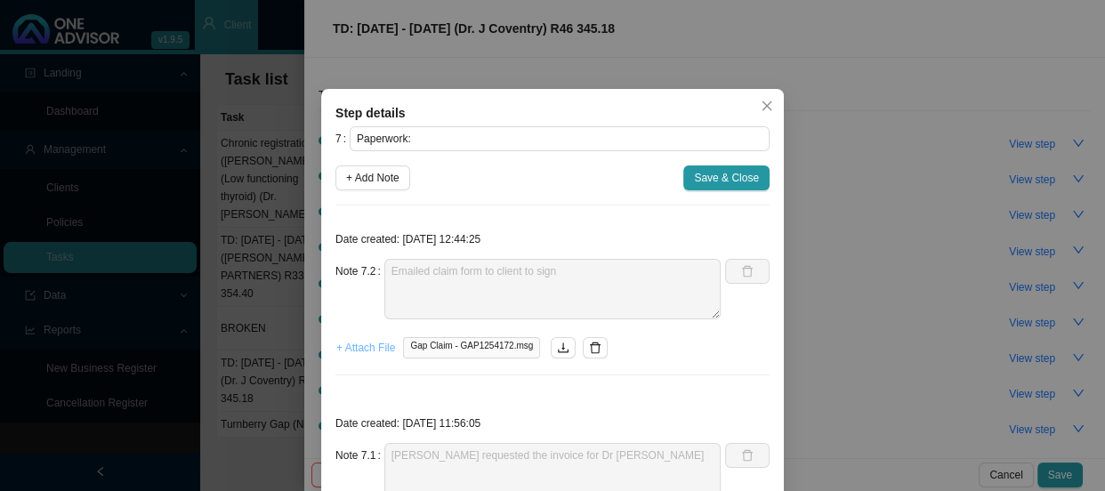
click at [374, 347] on span "+ Attach File" at bounding box center [365, 348] width 59 height 18
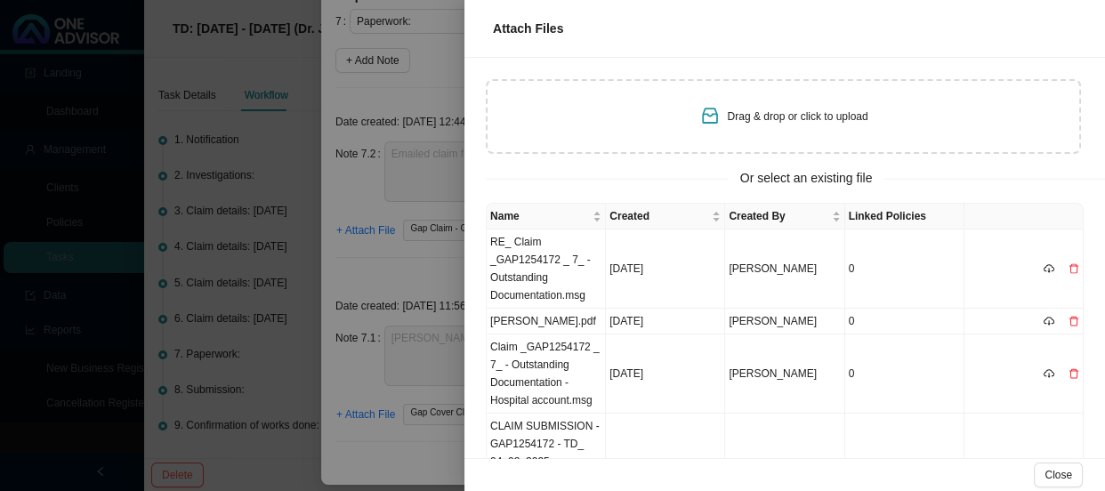
scroll to position [125, 0]
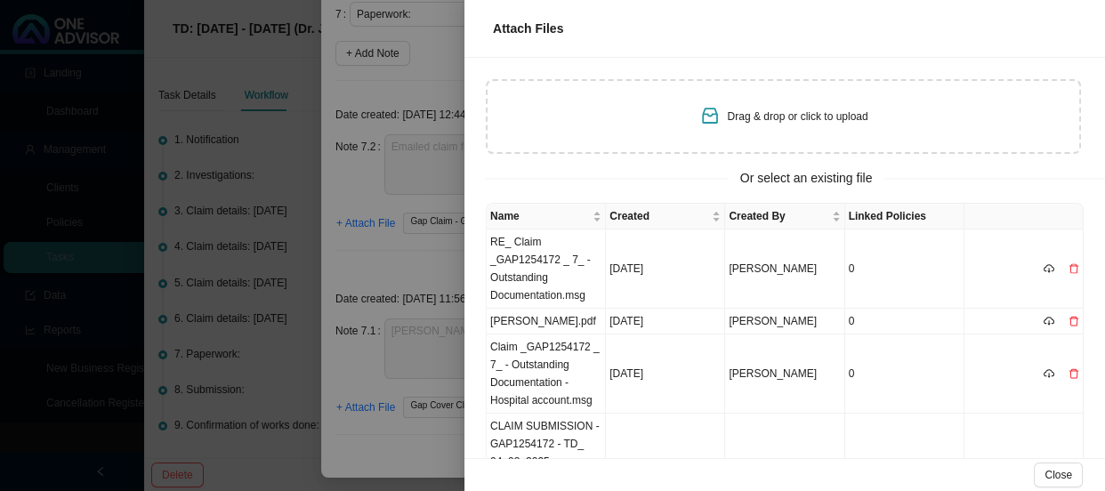
click at [315, 201] on div at bounding box center [552, 245] width 1105 height 491
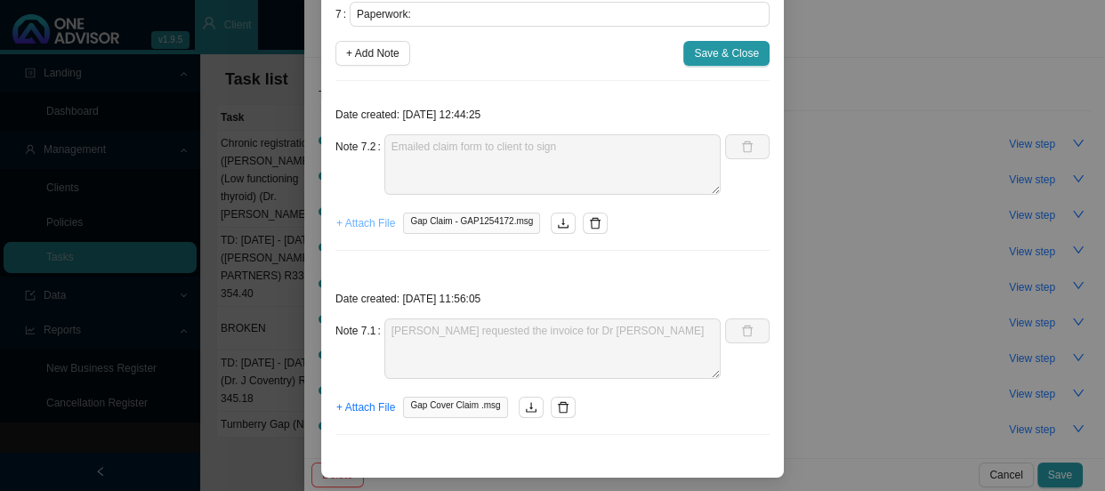
click at [363, 227] on span "+ Attach File" at bounding box center [365, 223] width 59 height 18
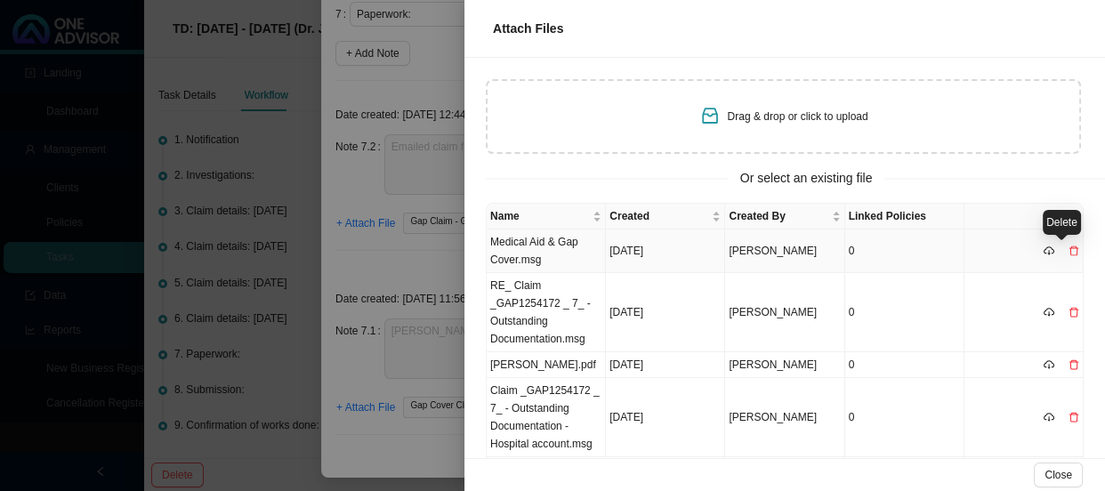
click at [1068, 251] on icon "delete" at bounding box center [1073, 250] width 11 height 11
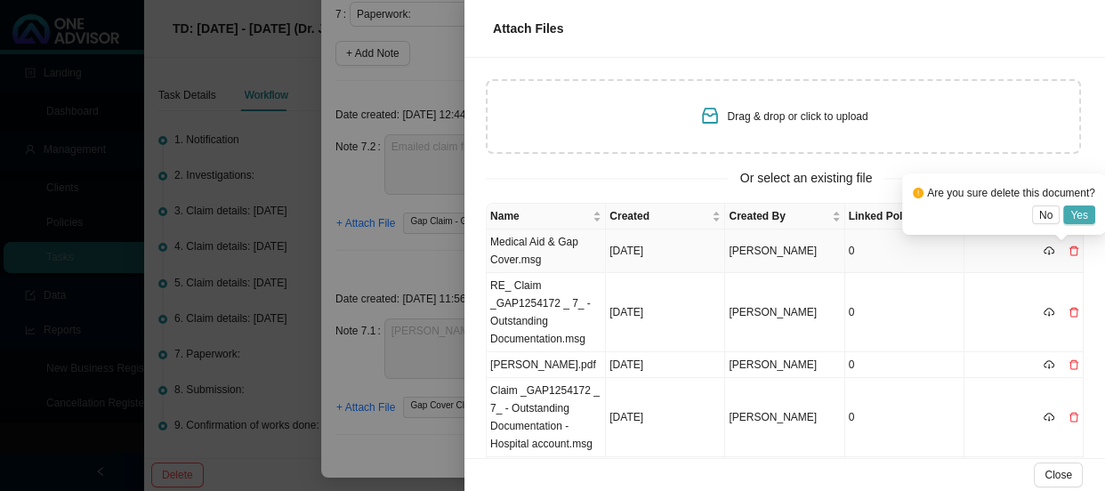
click at [1085, 213] on span "Yes" at bounding box center [1079, 215] width 18 height 18
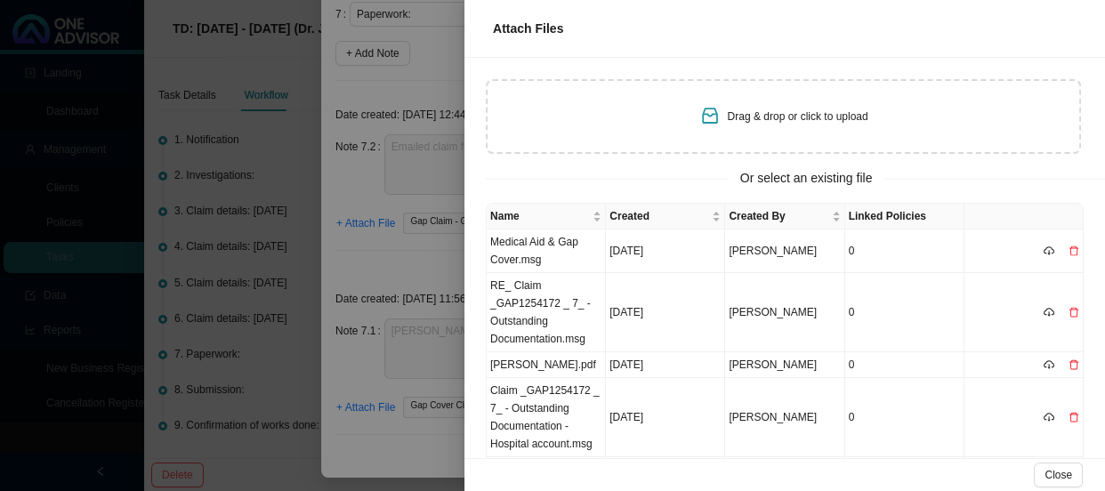
click at [281, 195] on div at bounding box center [552, 245] width 1105 height 491
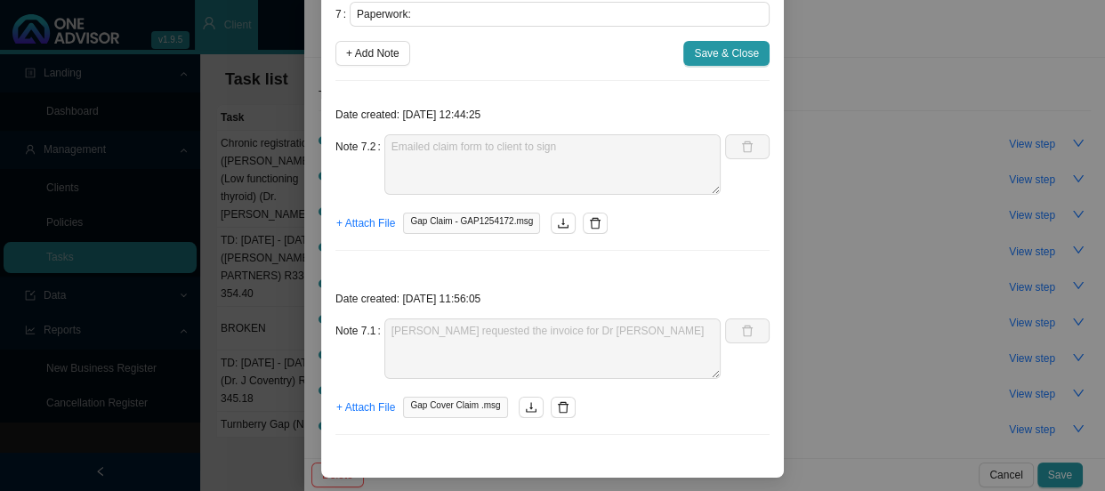
click at [281, 195] on div "Step details 7 Paperwork: + Add Note Save & Close Date created: [DATE] 12:44:25…" at bounding box center [552, 245] width 1105 height 491
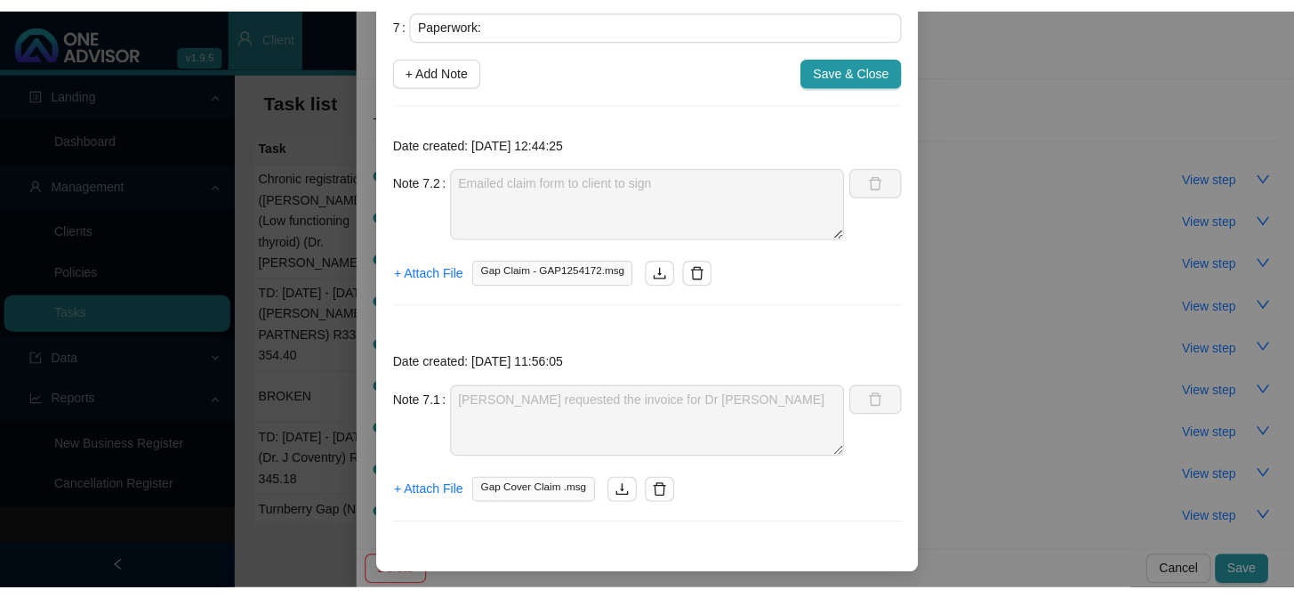
scroll to position [36, 0]
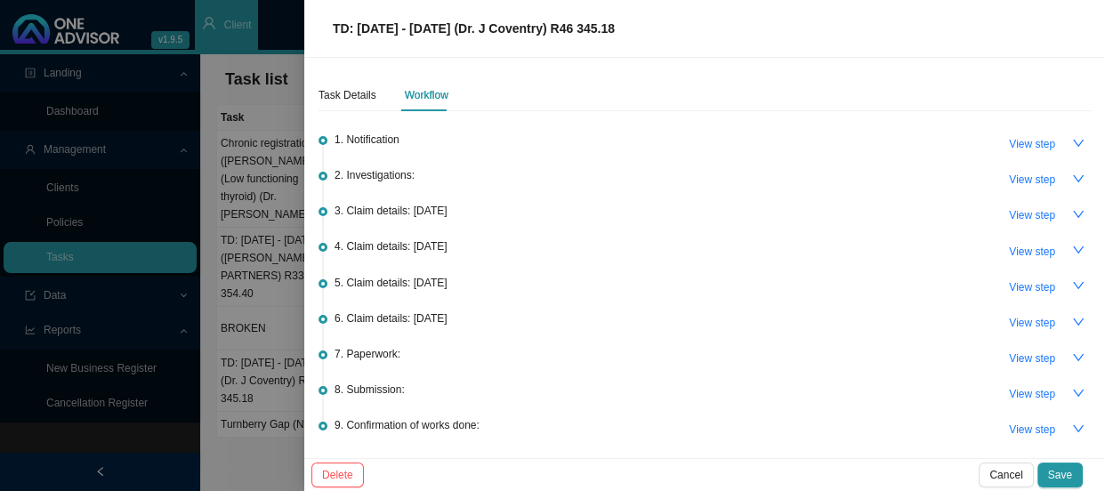
click at [281, 195] on div at bounding box center [552, 245] width 1105 height 491
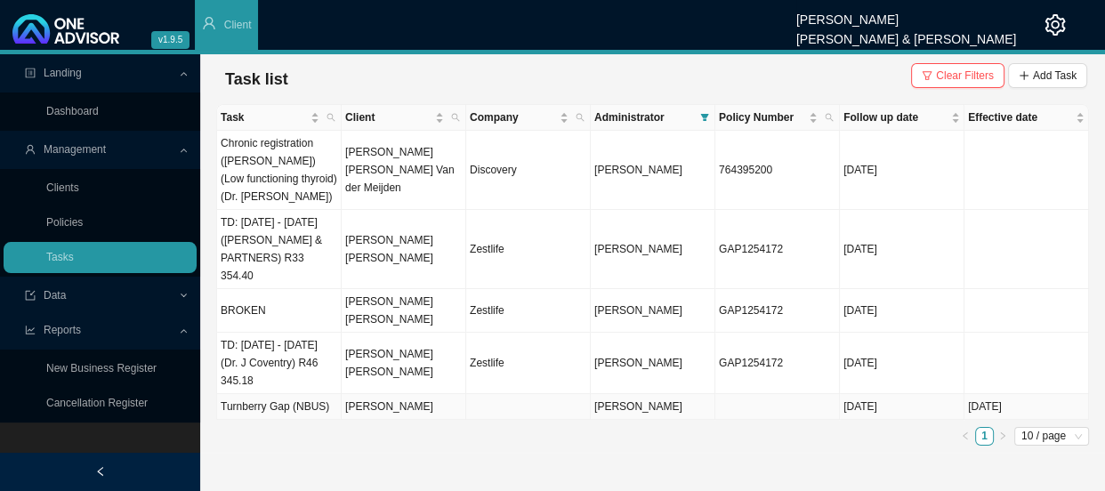
click at [312, 394] on td "Turnberry Gap (NBUS)" at bounding box center [279, 407] width 125 height 26
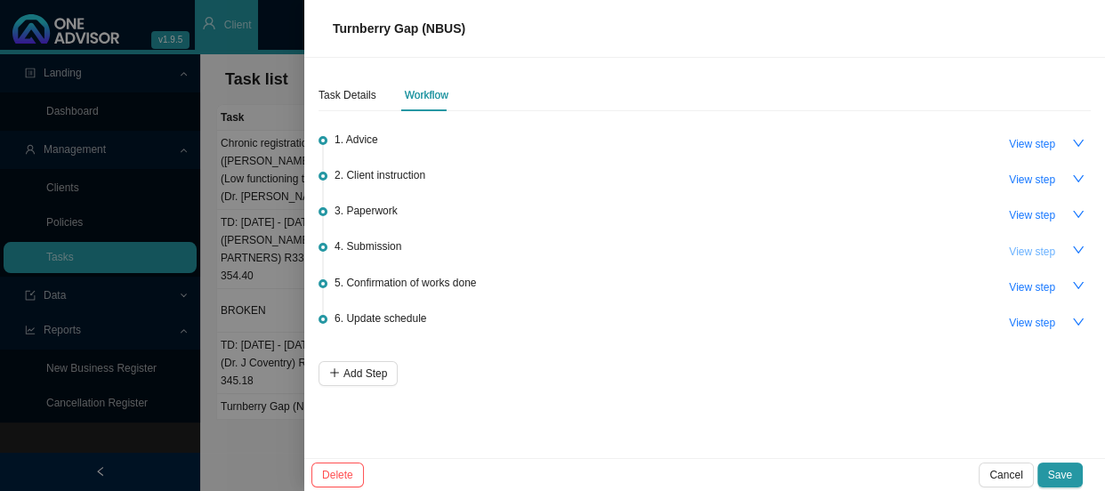
click at [1030, 249] on span "View step" at bounding box center [1032, 252] width 46 height 18
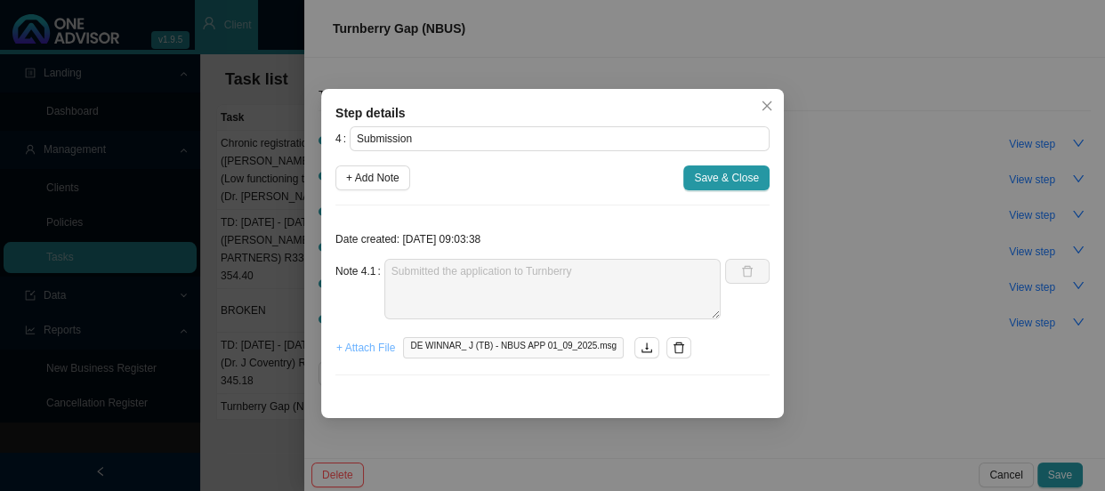
click at [351, 353] on span "+ Attach File" at bounding box center [365, 348] width 59 height 18
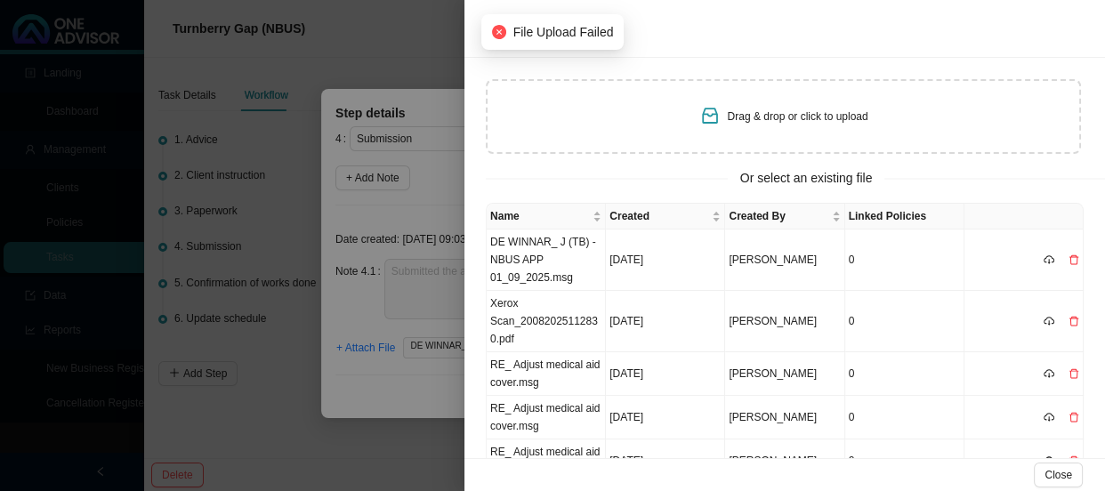
click at [422, 253] on div at bounding box center [552, 245] width 1105 height 491
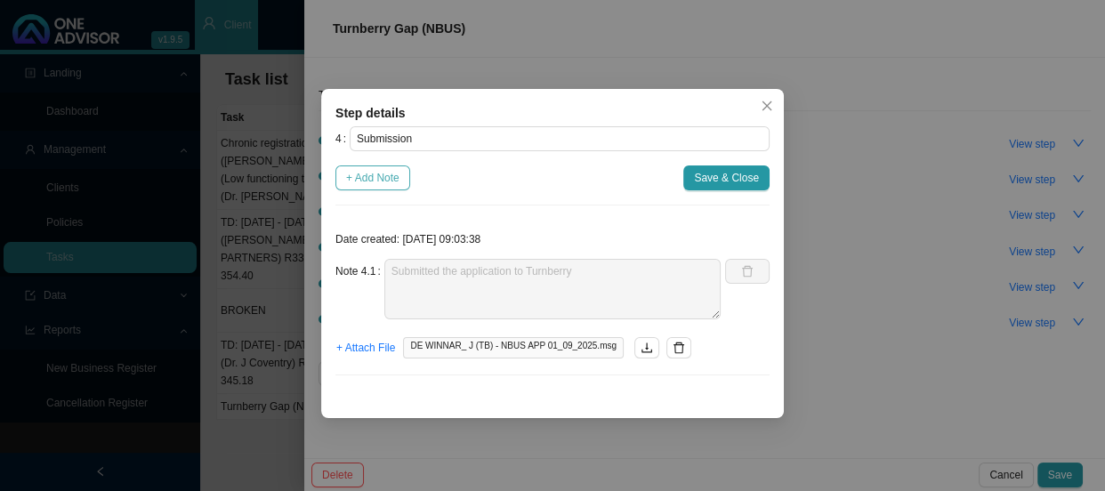
click at [374, 177] on span "+ Add Note" at bounding box center [372, 178] width 53 height 18
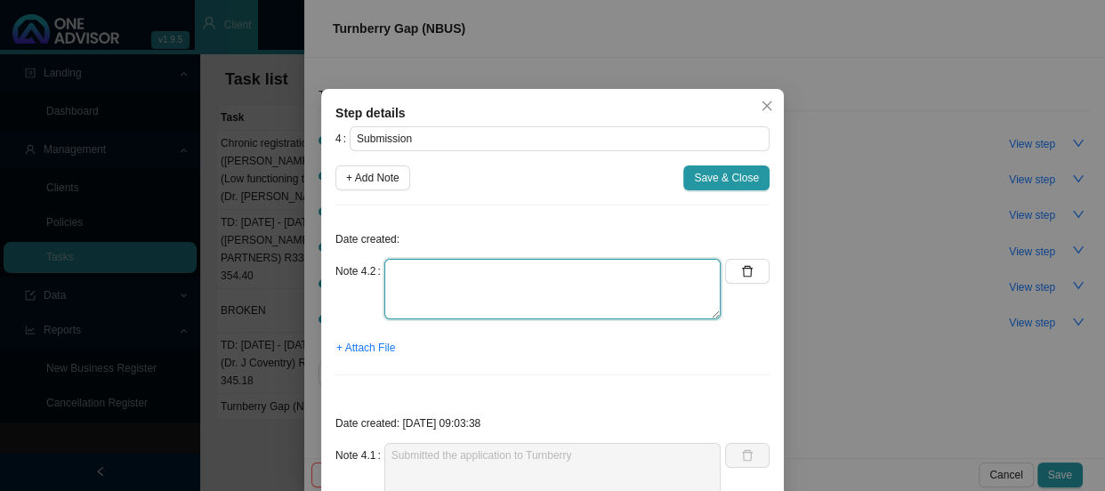
click at [412, 277] on textarea at bounding box center [552, 289] width 336 height 60
click at [412, 275] on textarea at bounding box center [552, 289] width 336 height 60
type textarea "r"
paste textarea "REF-T00754669"
click at [503, 272] on textarea "Received the ref number REF-T00754669" at bounding box center [552, 289] width 336 height 60
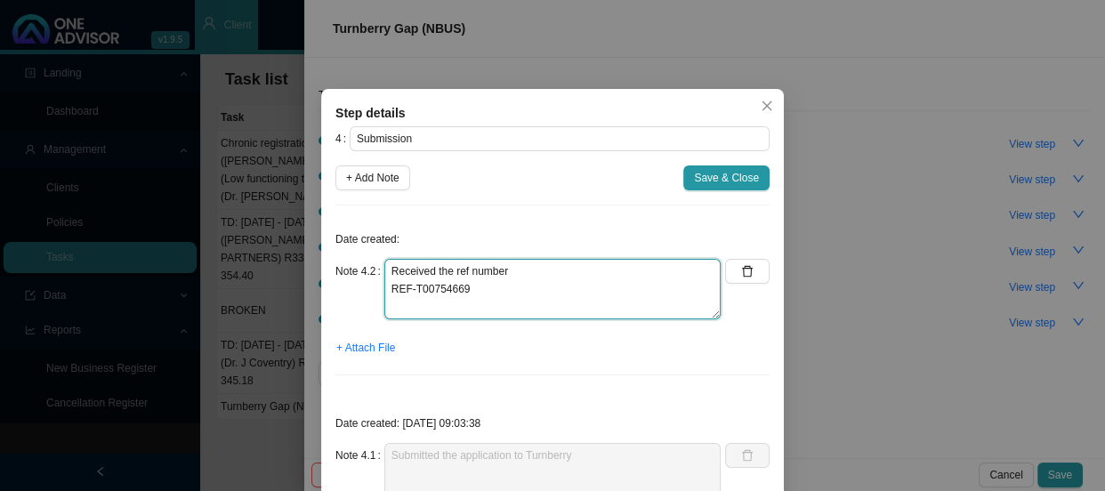
click at [458, 269] on textarea "Received the ref number REF-T00754669" at bounding box center [552, 289] width 336 height 60
click at [559, 270] on textarea "Received the reference number REF-T00754669" at bounding box center [552, 289] width 336 height 60
type textarea "Received the reference number REF-T00754669"
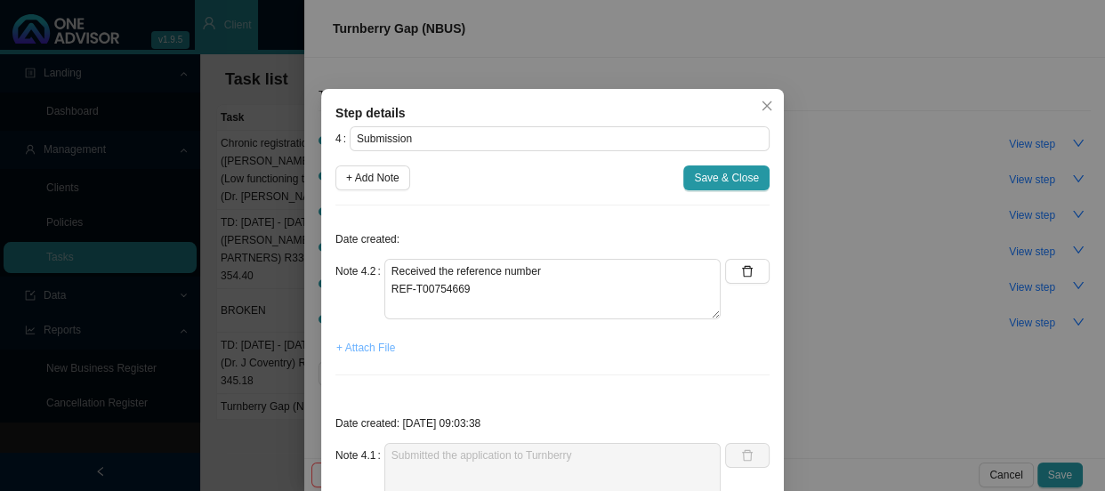
click at [364, 347] on span "+ Attach File" at bounding box center [365, 348] width 59 height 18
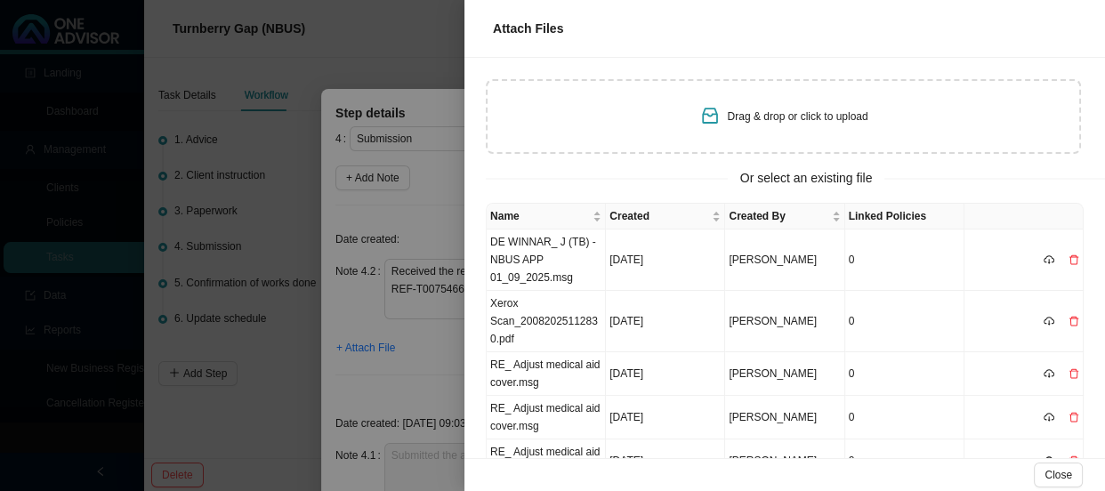
click at [285, 129] on div at bounding box center [552, 245] width 1105 height 491
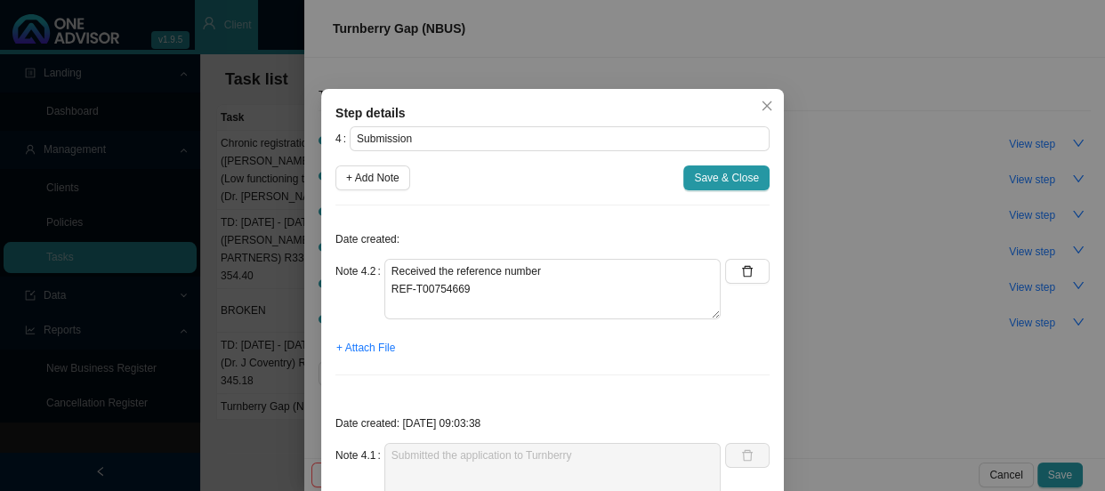
click at [269, 159] on div "Step details 4 Submission + Add Note Save & Close Date created: Note 4.2 Receiv…" at bounding box center [552, 245] width 1105 height 491
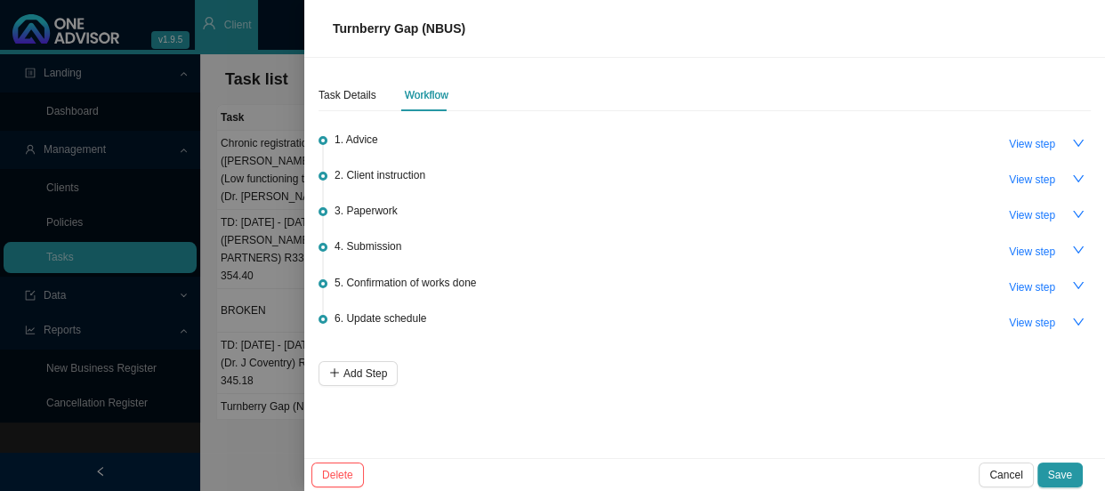
click at [269, 159] on div at bounding box center [552, 245] width 1105 height 491
